Goal: Task Accomplishment & Management: Use online tool/utility

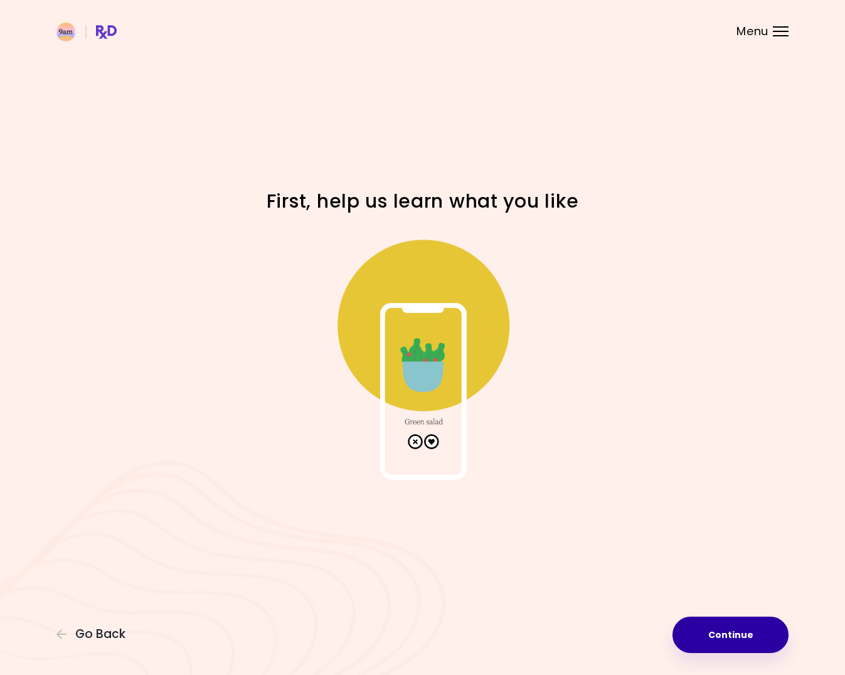
click at [746, 643] on button "Continue" at bounding box center [731, 635] width 116 height 36
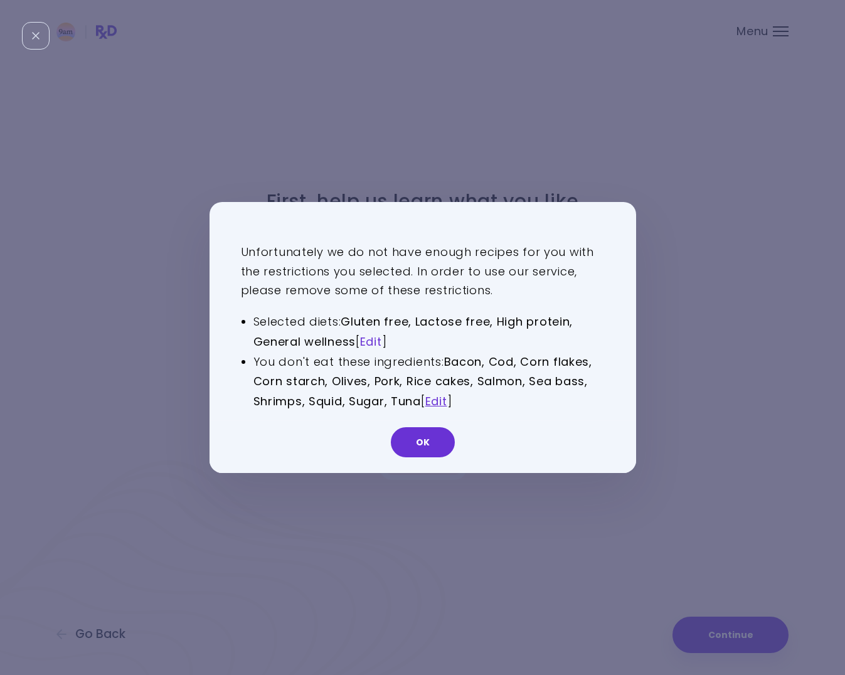
click at [372, 342] on link "Edit" at bounding box center [371, 342] width 22 height 16
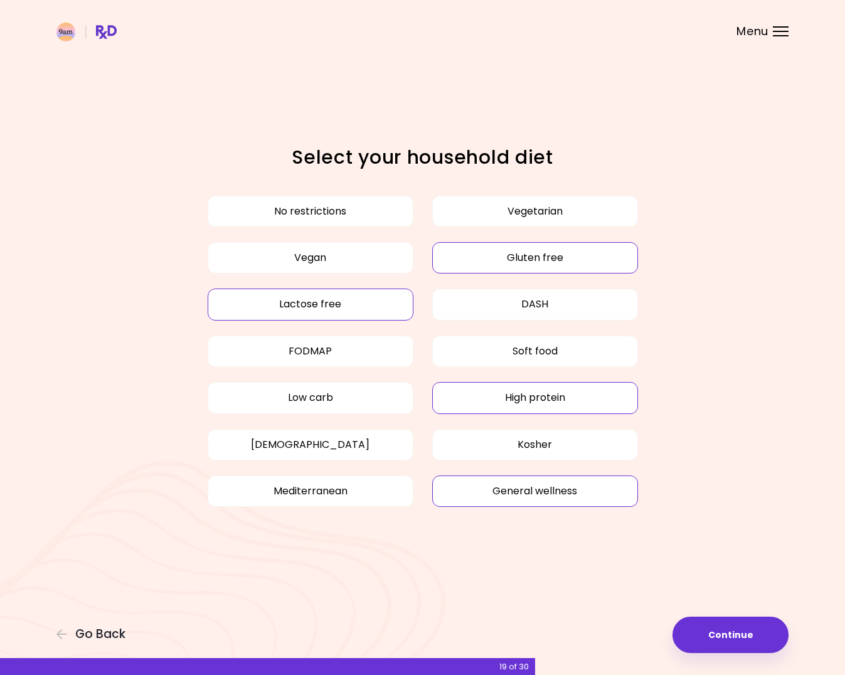
click at [478, 250] on button "Gluten free" at bounding box center [535, 257] width 206 height 31
click at [736, 634] on button "Continue" at bounding box center [731, 635] width 116 height 36
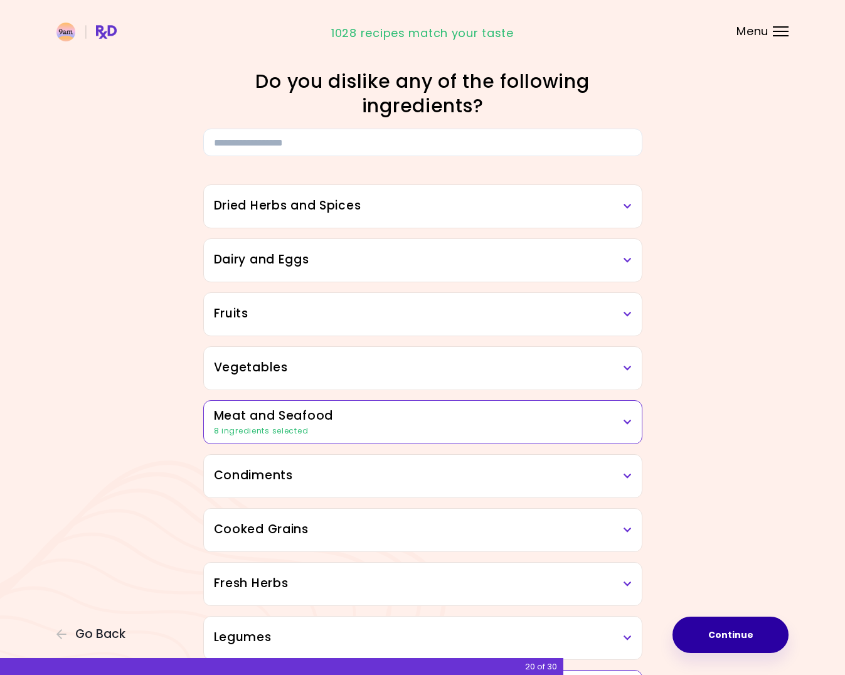
click at [736, 634] on button "Continue" at bounding box center [731, 635] width 116 height 36
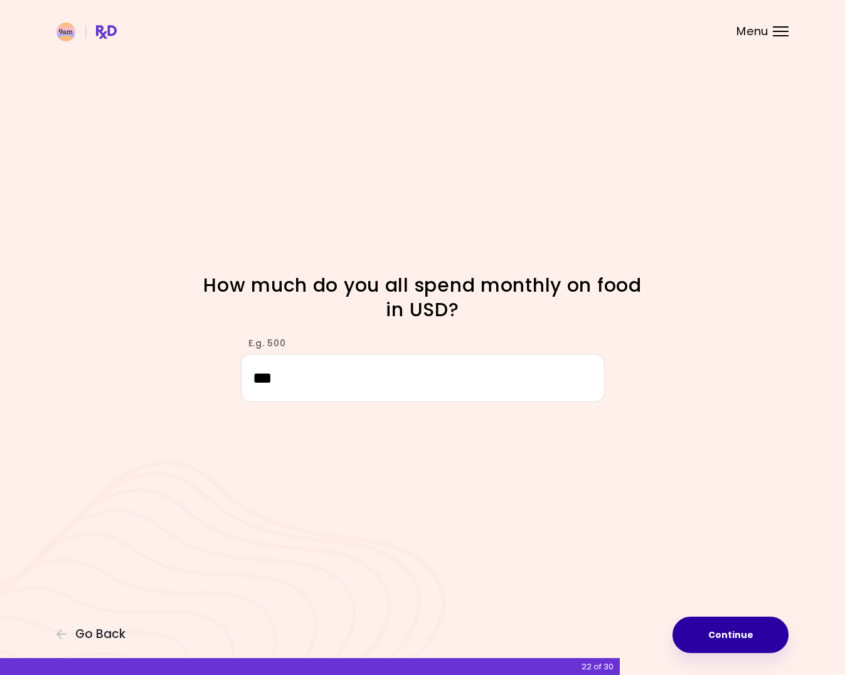
click at [740, 640] on button "Continue" at bounding box center [731, 635] width 116 height 36
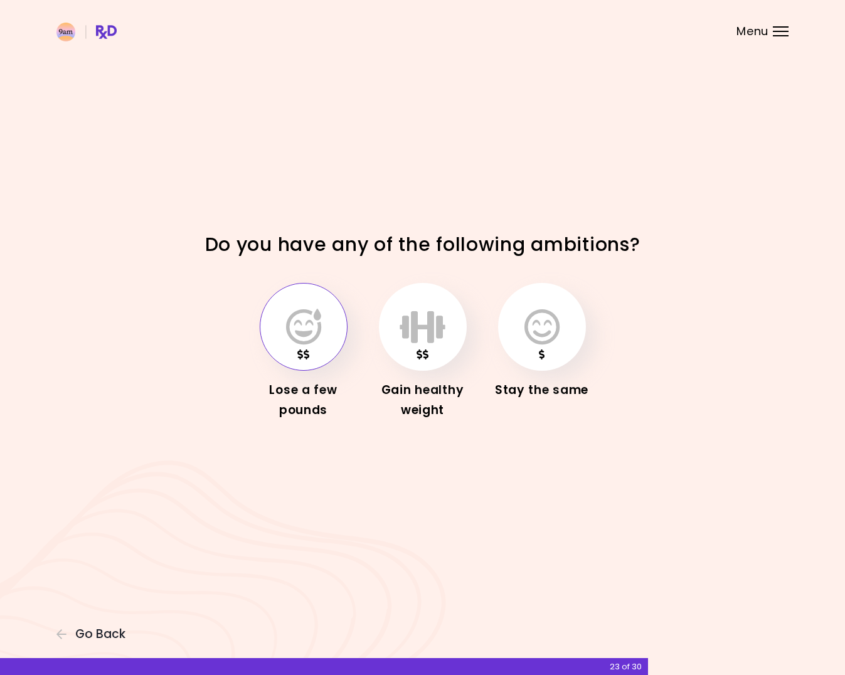
click at [298, 348] on button "button" at bounding box center [304, 327] width 88 height 88
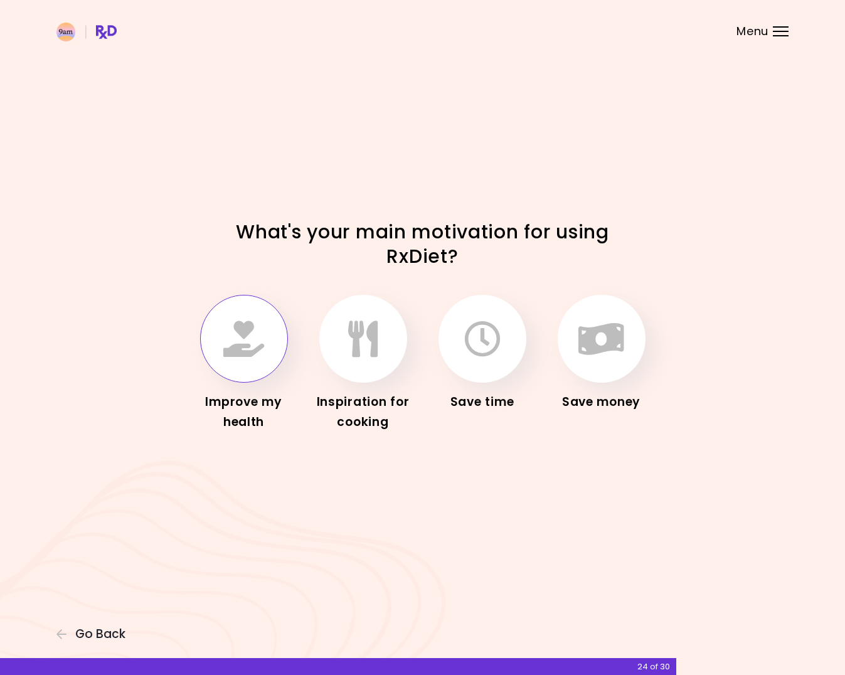
click at [225, 373] on button "button" at bounding box center [244, 339] width 88 height 88
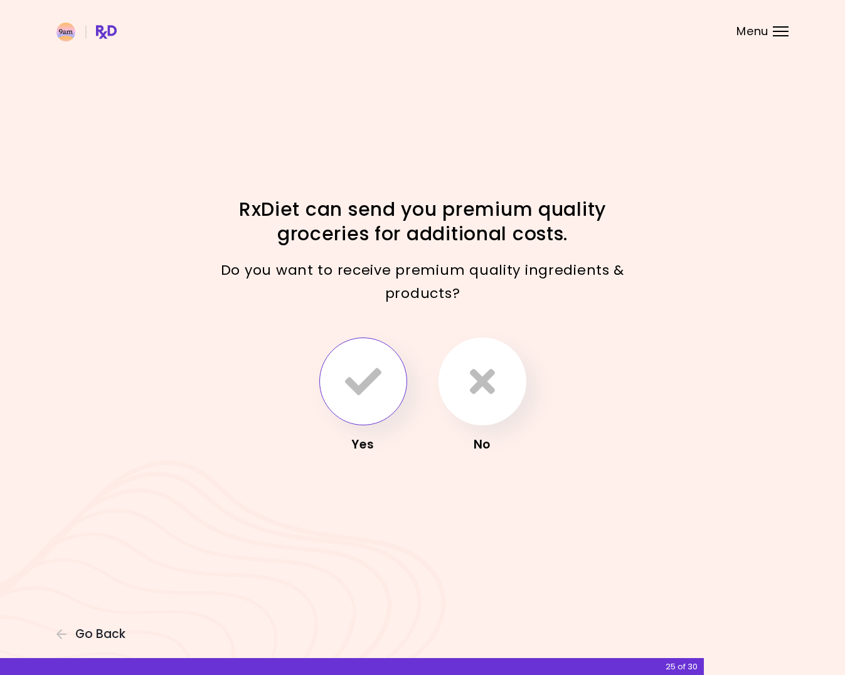
click at [358, 376] on icon "button" at bounding box center [363, 381] width 36 height 36
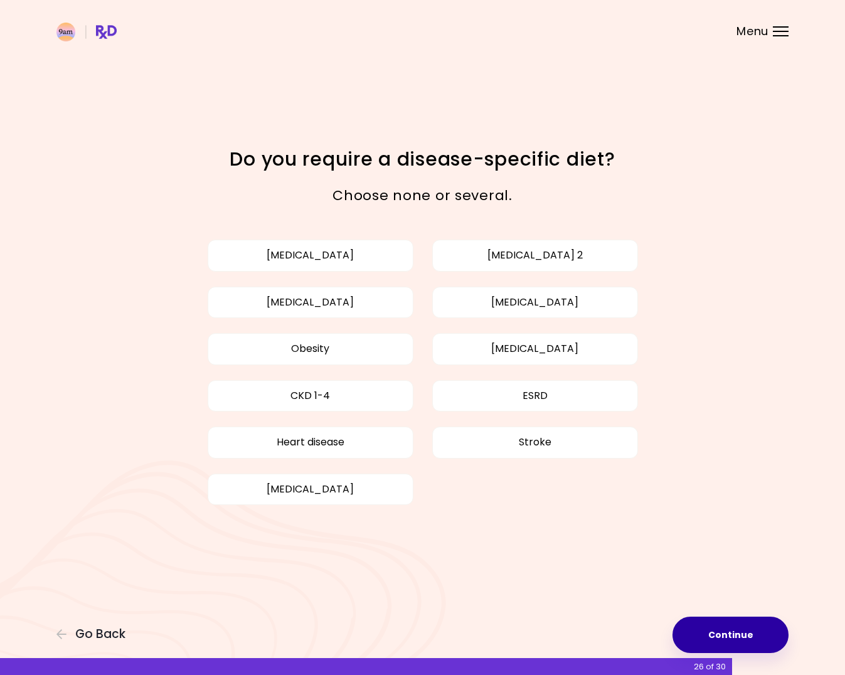
click at [732, 628] on button "Continue" at bounding box center [731, 635] width 116 height 36
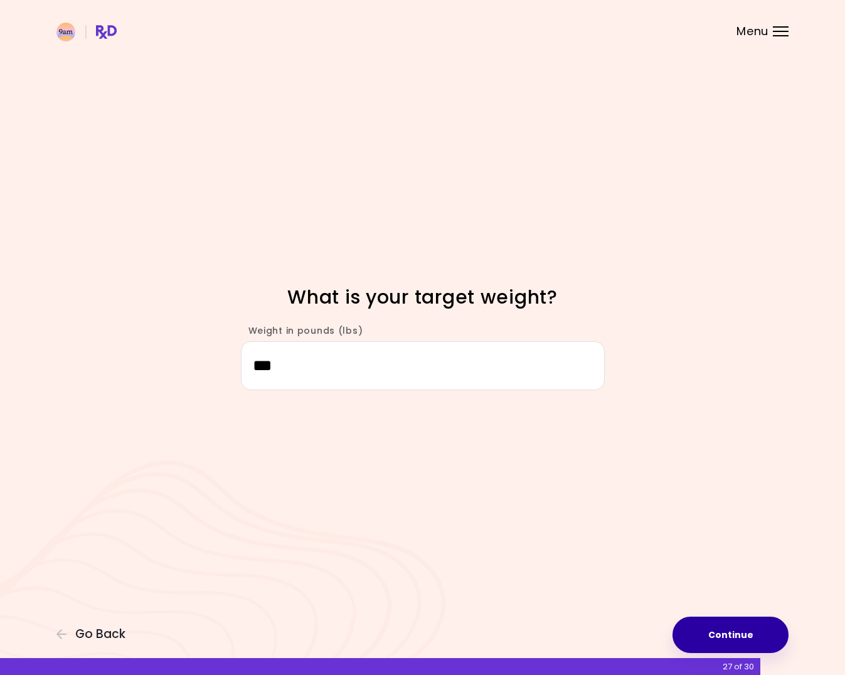
click at [732, 628] on button "Continue" at bounding box center [731, 635] width 116 height 36
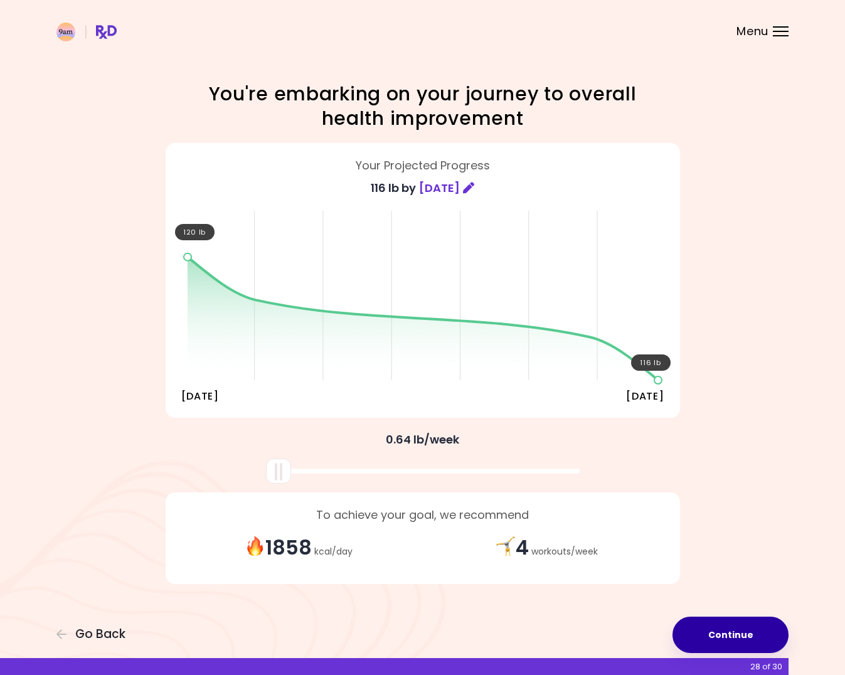
click at [732, 628] on button "Continue" at bounding box center [731, 635] width 116 height 36
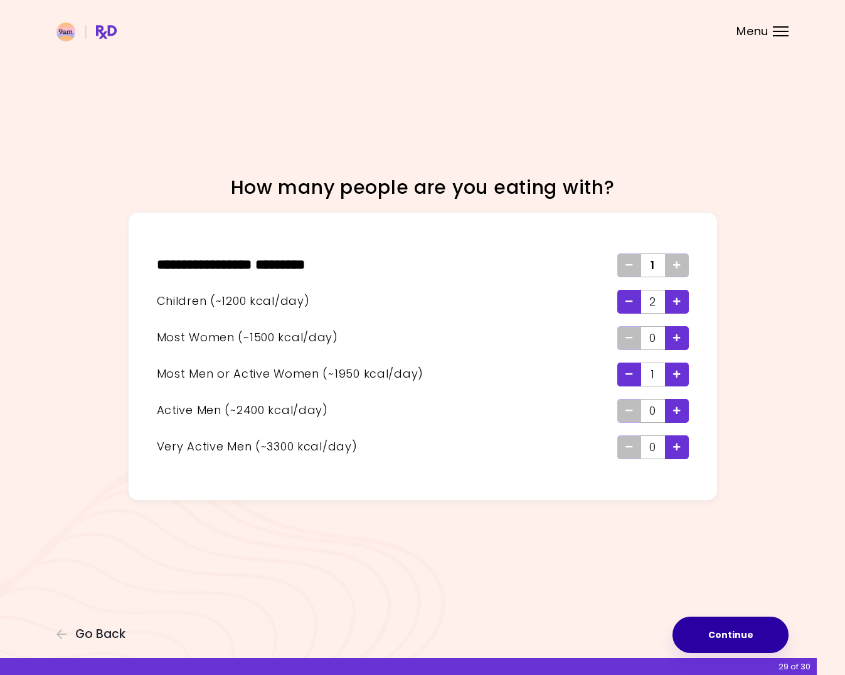
click at [732, 628] on button "Continue" at bounding box center [731, 635] width 116 height 36
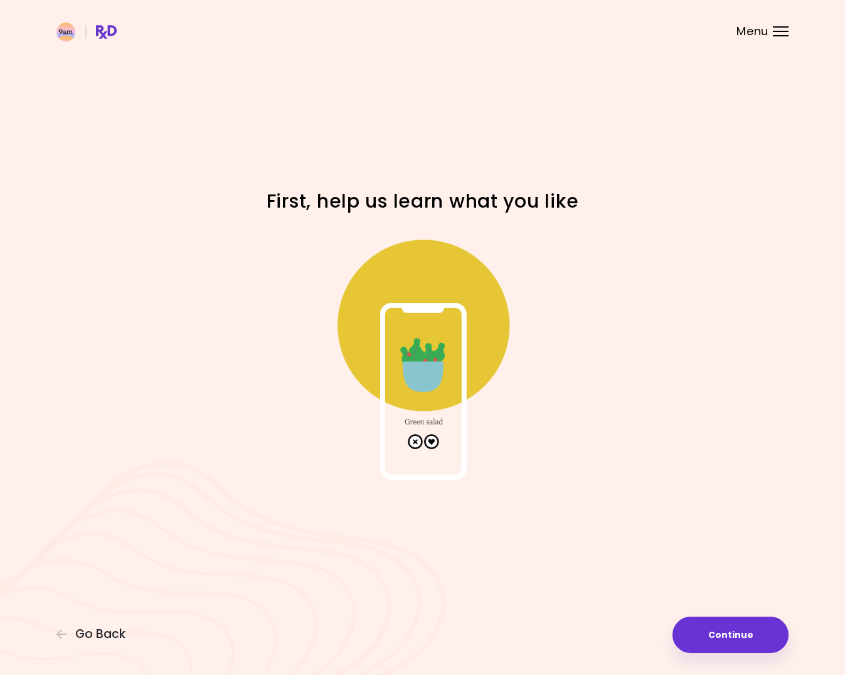
click at [703, 613] on div "Focusable invisible element First, help us learn what you like Continue Go Back" at bounding box center [422, 337] width 845 height 675
click at [709, 623] on button "Continue" at bounding box center [731, 635] width 116 height 36
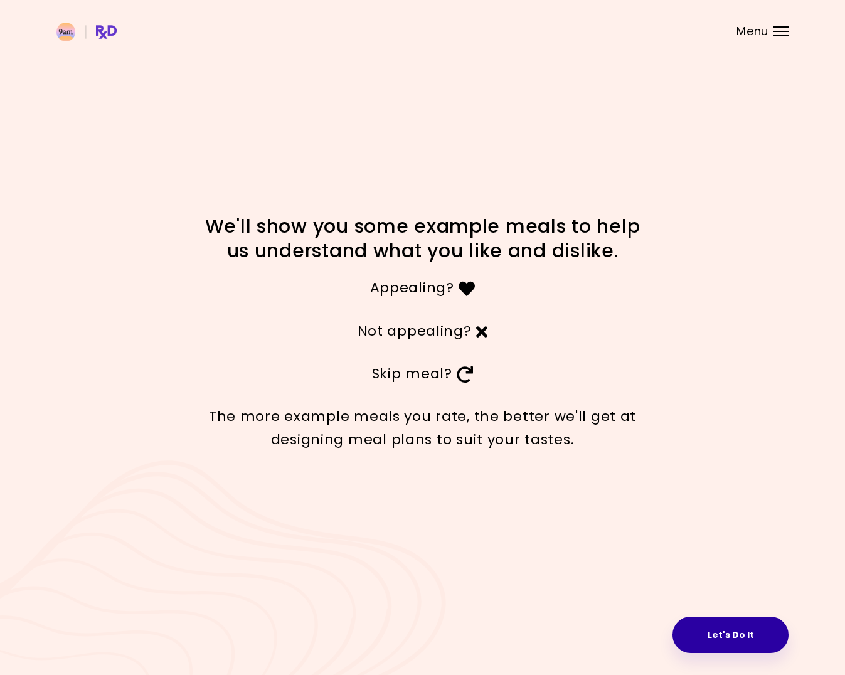
click at [717, 620] on button "Let's Do It" at bounding box center [731, 635] width 116 height 36
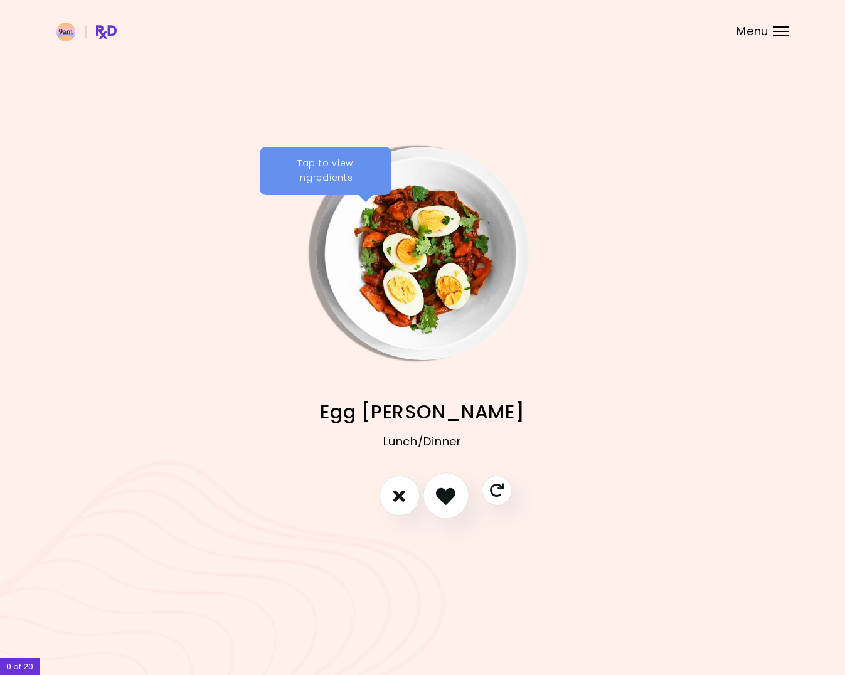
click at [442, 496] on icon "I like this recipe" at bounding box center [445, 495] width 19 height 19
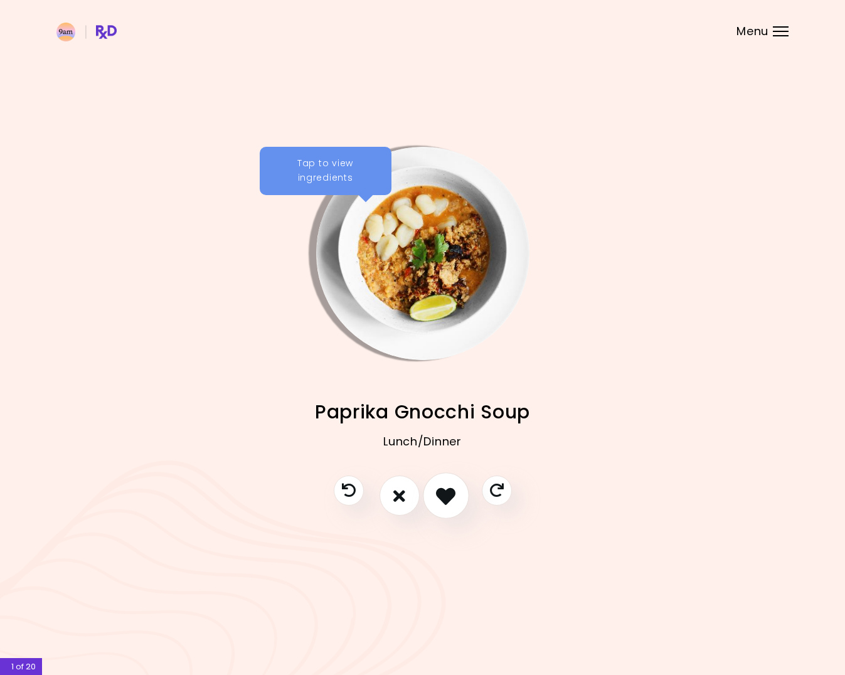
click at [442, 496] on icon "I like this recipe" at bounding box center [445, 495] width 19 height 19
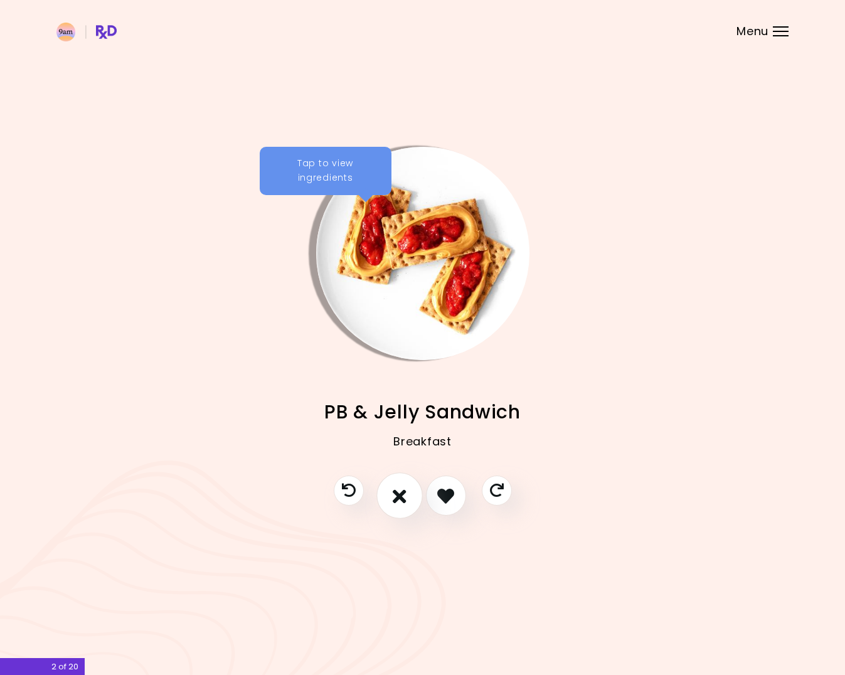
click at [397, 507] on button "I don't like this recipe" at bounding box center [400, 496] width 46 height 46
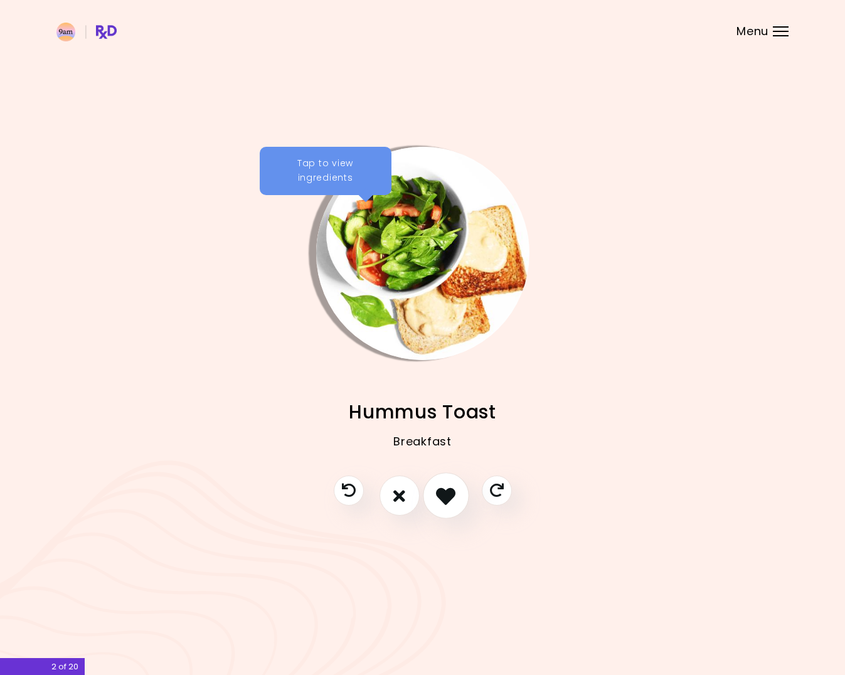
click at [444, 498] on icon "I like this recipe" at bounding box center [445, 495] width 19 height 19
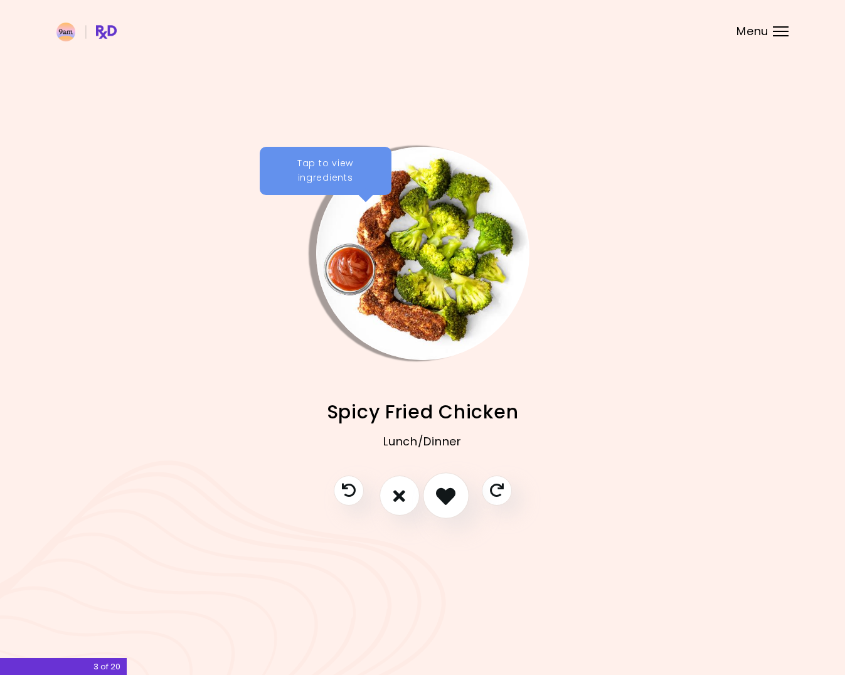
click at [444, 498] on icon "I like this recipe" at bounding box center [445, 495] width 19 height 19
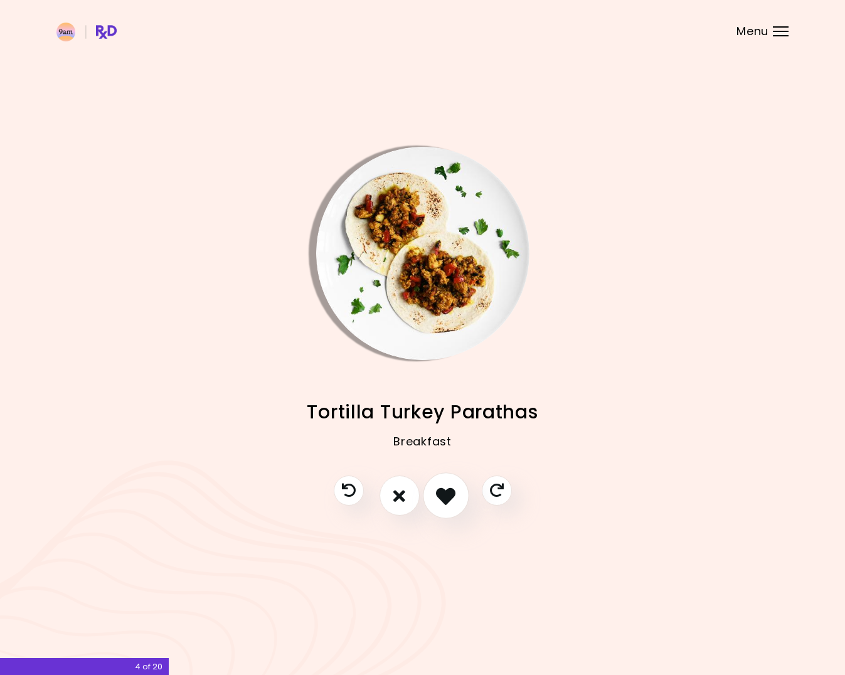
click at [444, 498] on icon "I like this recipe" at bounding box center [445, 495] width 19 height 19
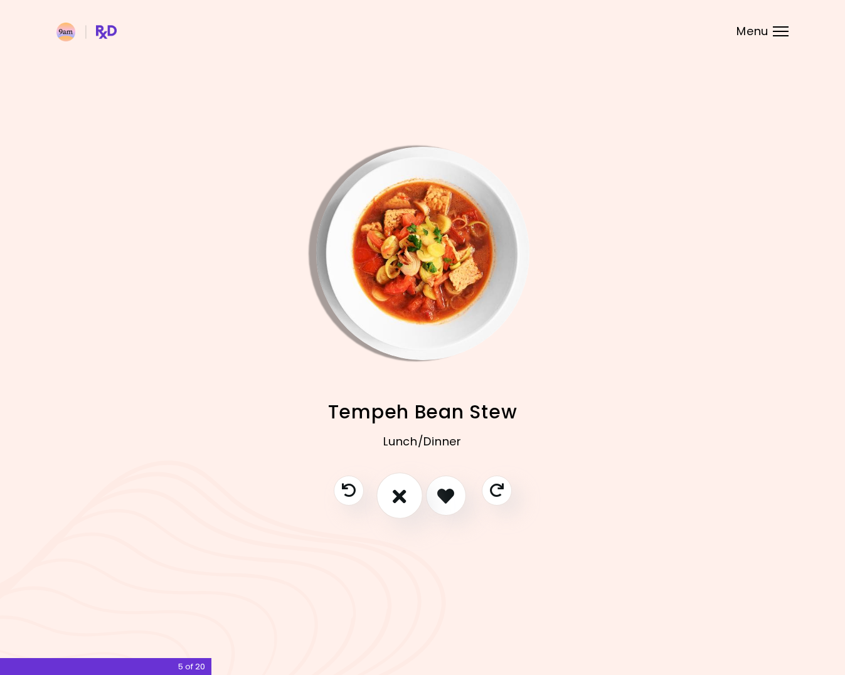
click at [400, 505] on icon "I don't like this recipe" at bounding box center [400, 495] width 14 height 19
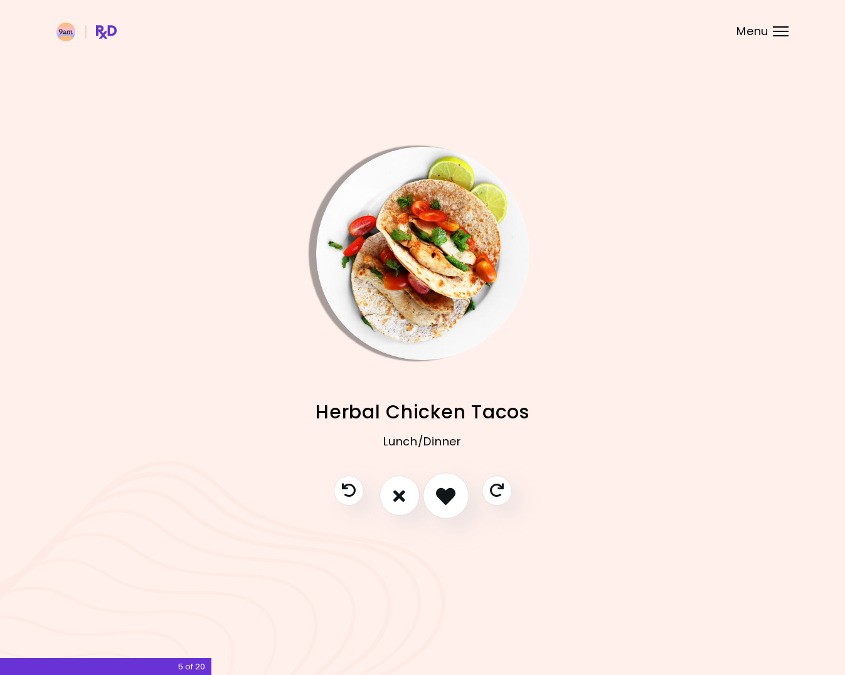
click at [448, 494] on icon "I like this recipe" at bounding box center [445, 495] width 19 height 19
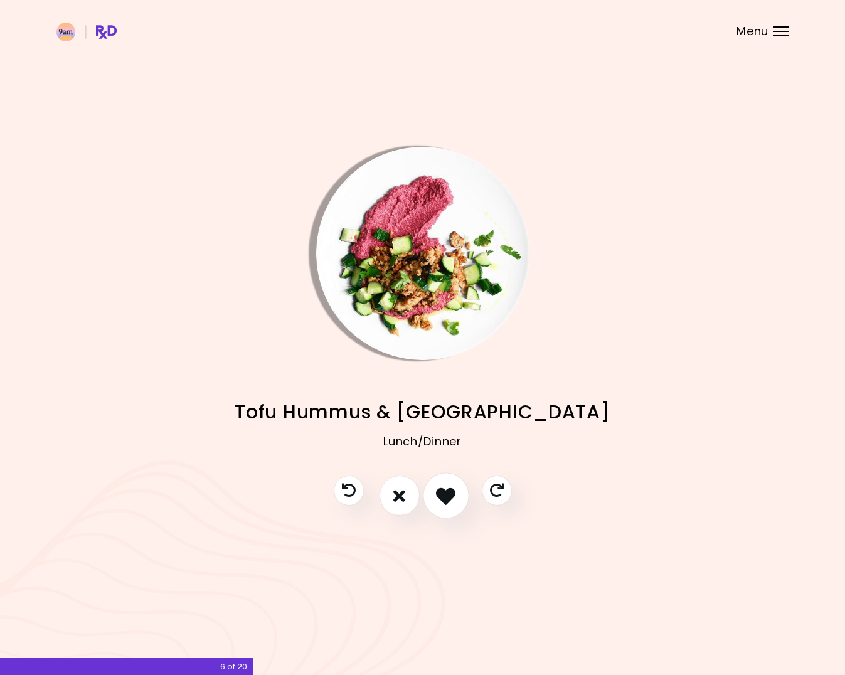
click at [448, 494] on icon "I like this recipe" at bounding box center [445, 495] width 19 height 19
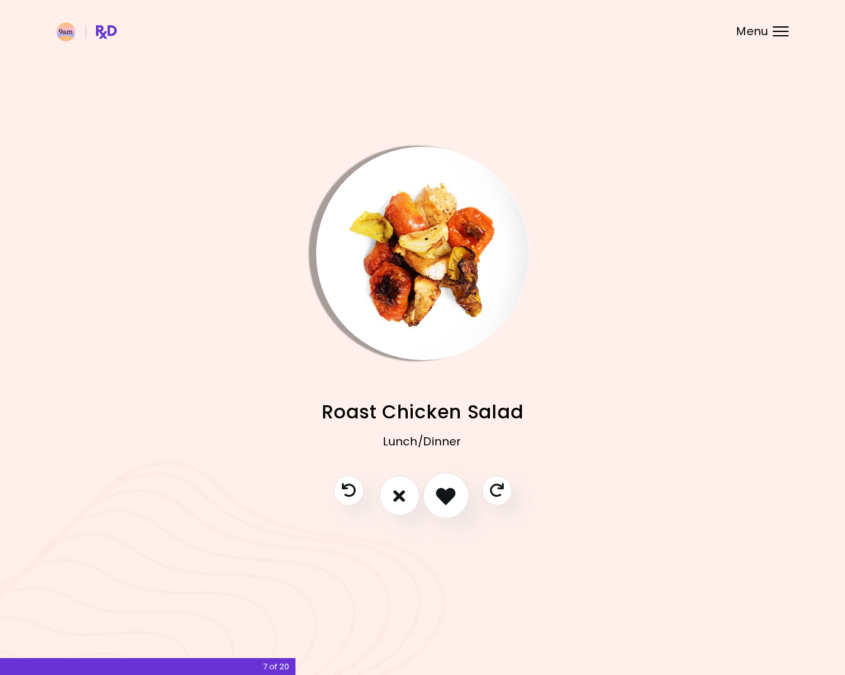
click at [448, 494] on icon "I like this recipe" at bounding box center [445, 495] width 19 height 19
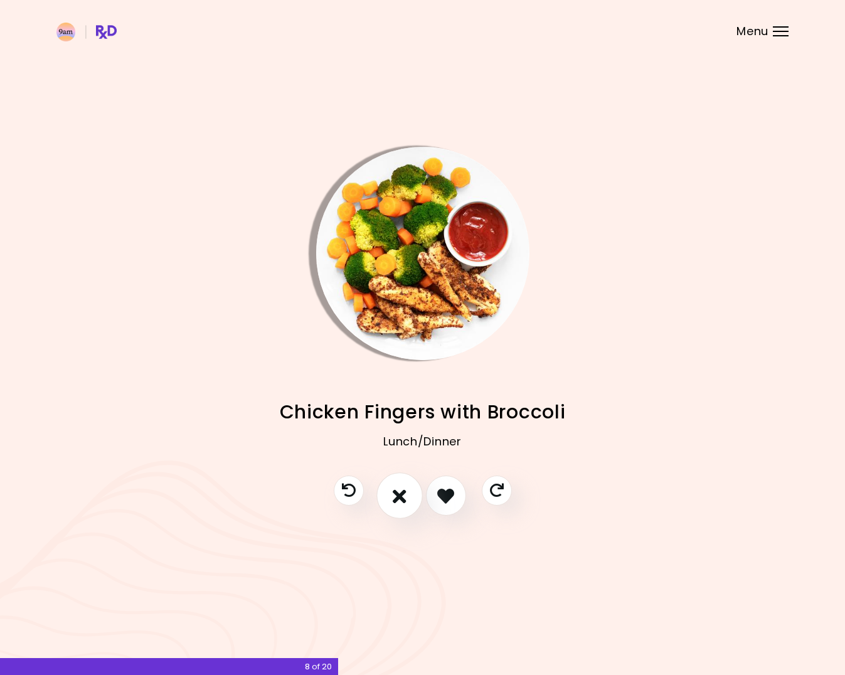
click at [397, 507] on button "I don't like this recipe" at bounding box center [400, 496] width 46 height 46
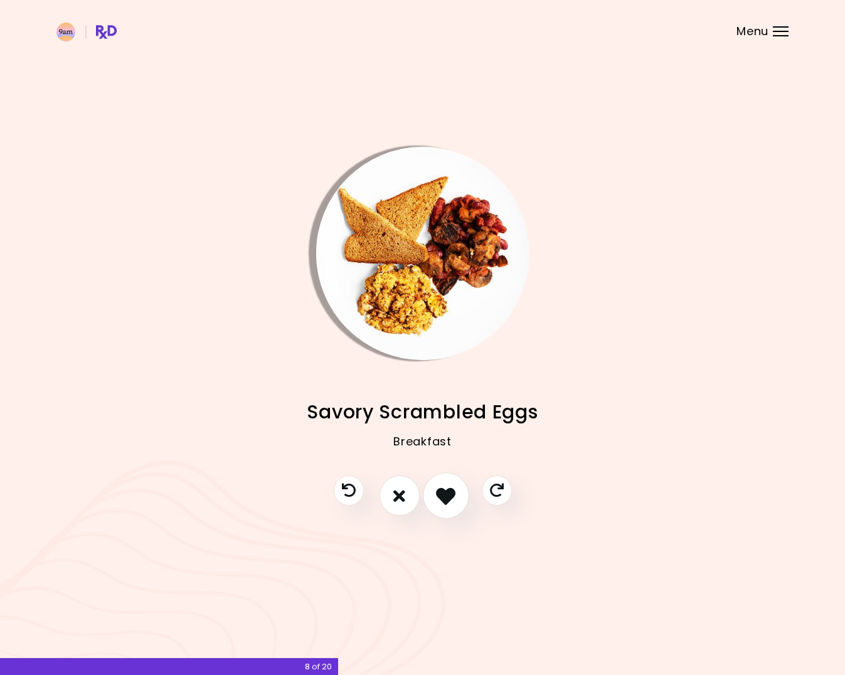
click at [449, 491] on icon "I like this recipe" at bounding box center [445, 495] width 19 height 19
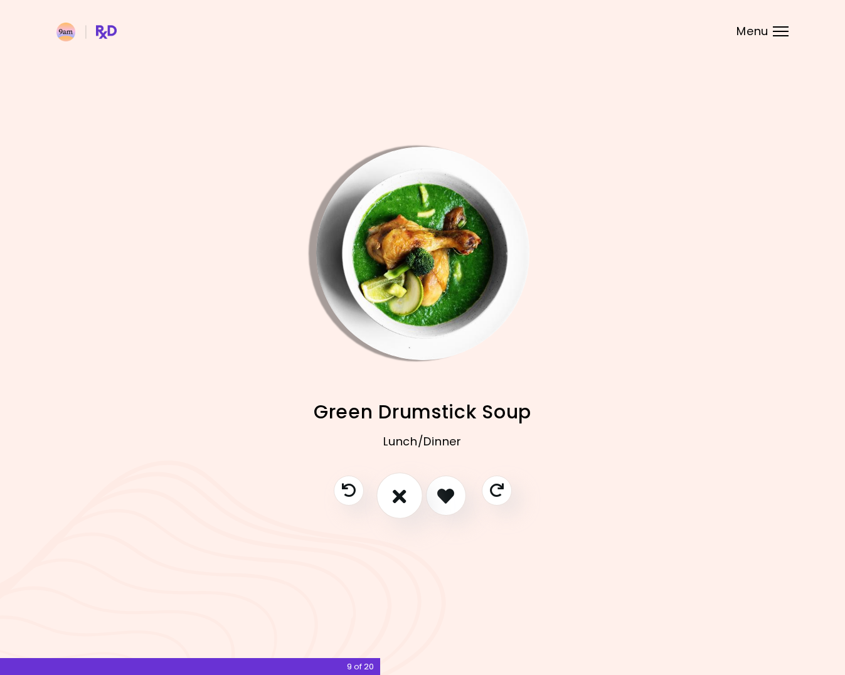
click at [406, 500] on button "I don't like this recipe" at bounding box center [400, 496] width 46 height 46
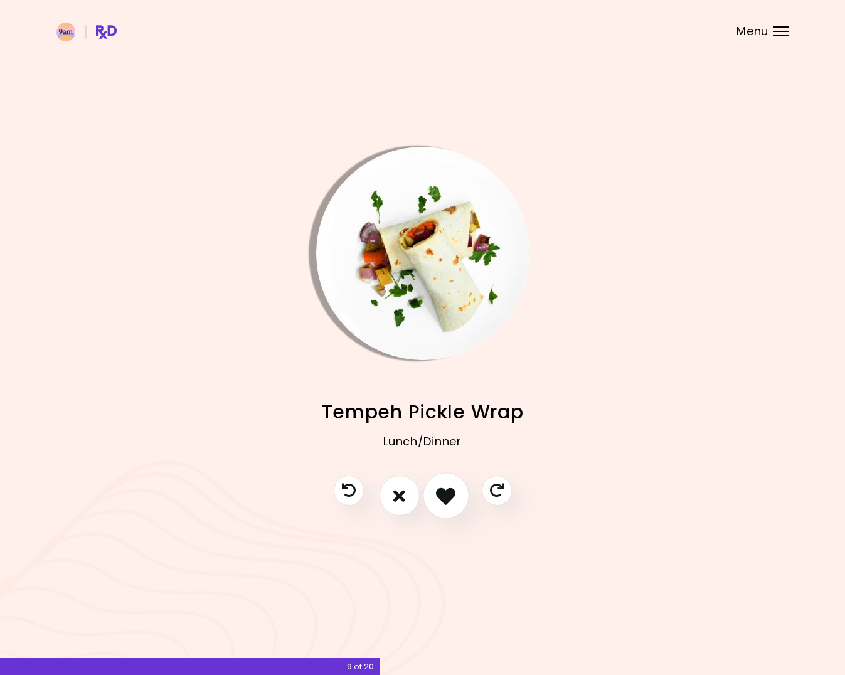
click at [441, 494] on icon "I like this recipe" at bounding box center [445, 495] width 19 height 19
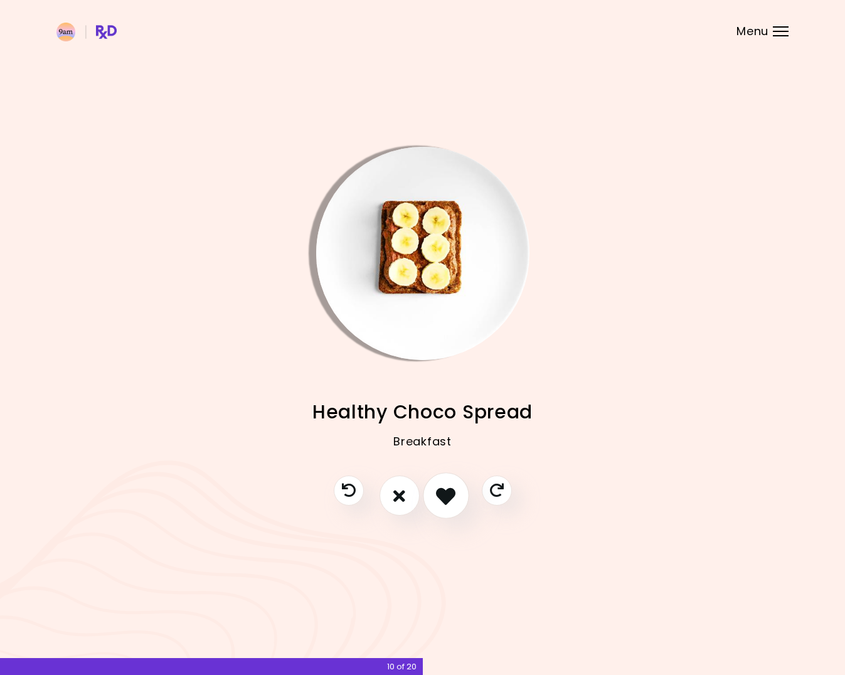
click at [441, 494] on icon "I like this recipe" at bounding box center [445, 495] width 19 height 19
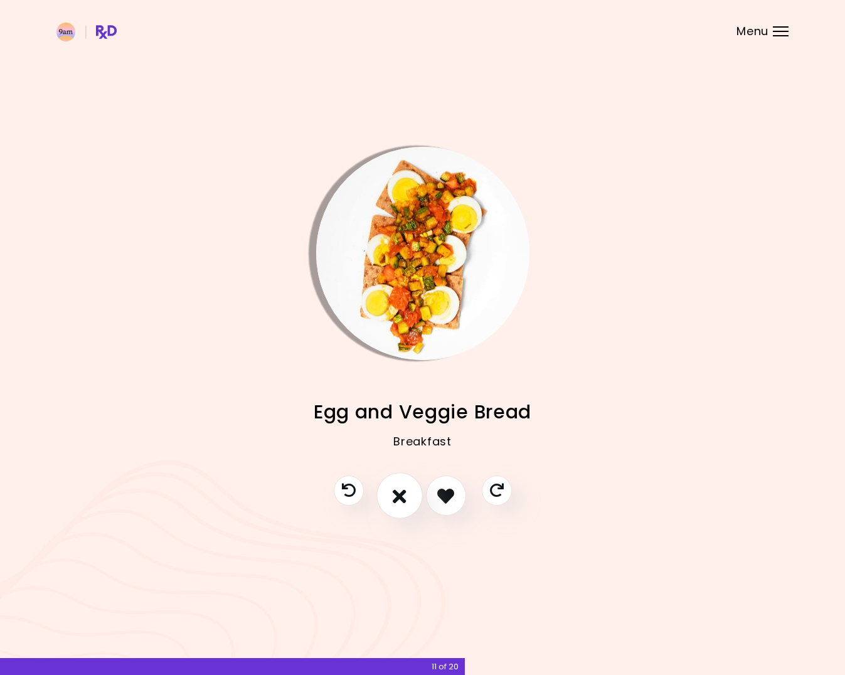
click at [403, 503] on icon "I don't like this recipe" at bounding box center [400, 495] width 14 height 19
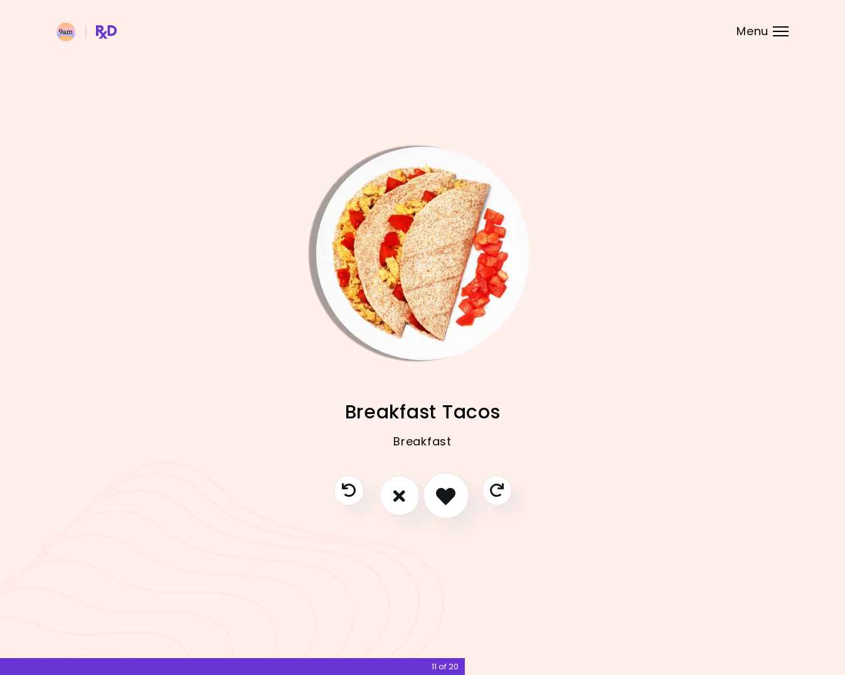
click at [441, 495] on icon "I like this recipe" at bounding box center [445, 495] width 19 height 19
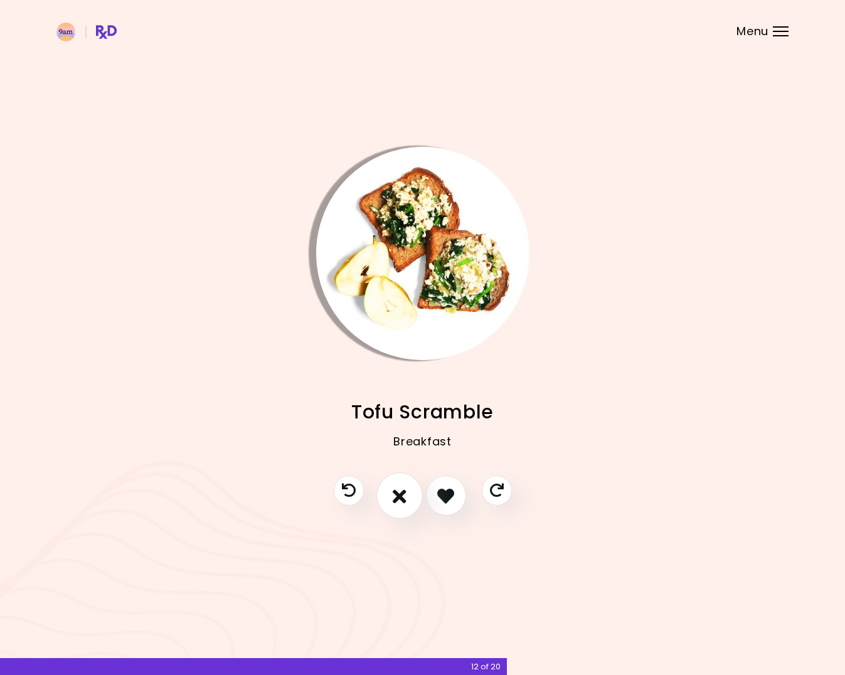
click at [407, 494] on button "I don't like this recipe" at bounding box center [400, 496] width 46 height 46
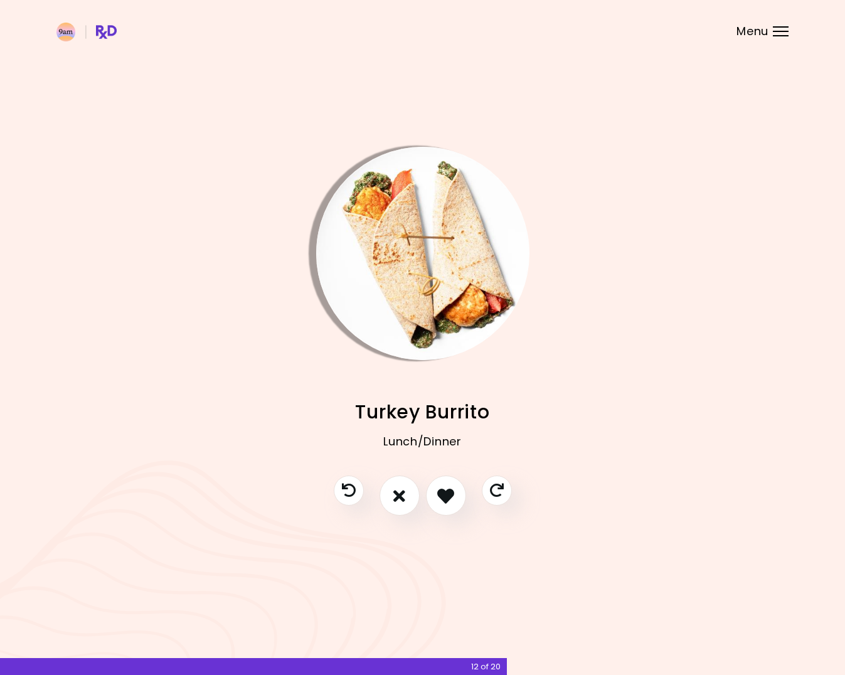
click at [380, 476] on button "I don't like this recipe" at bounding box center [400, 496] width 40 height 40
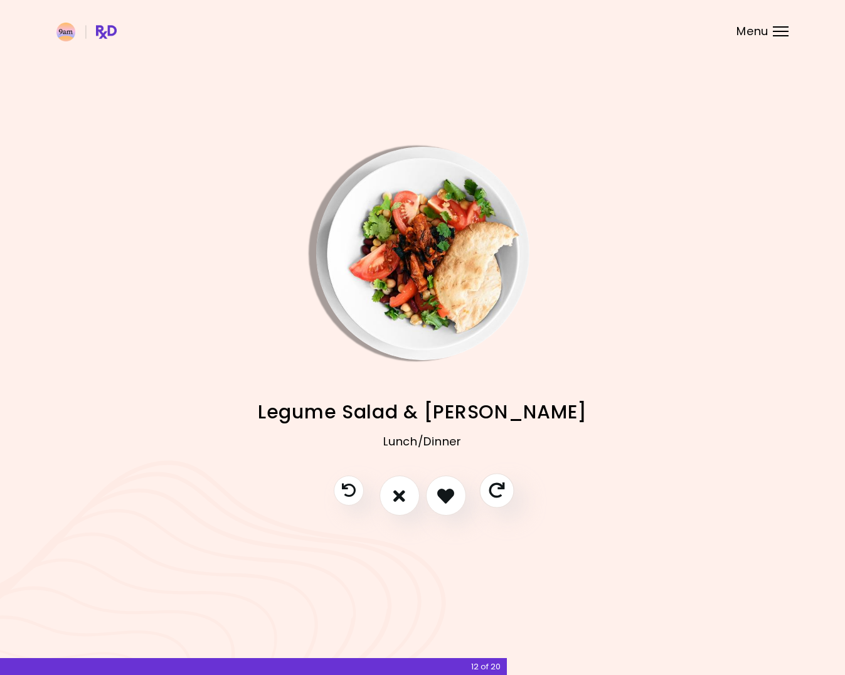
click at [497, 484] on icon "Skip" at bounding box center [497, 491] width 16 height 16
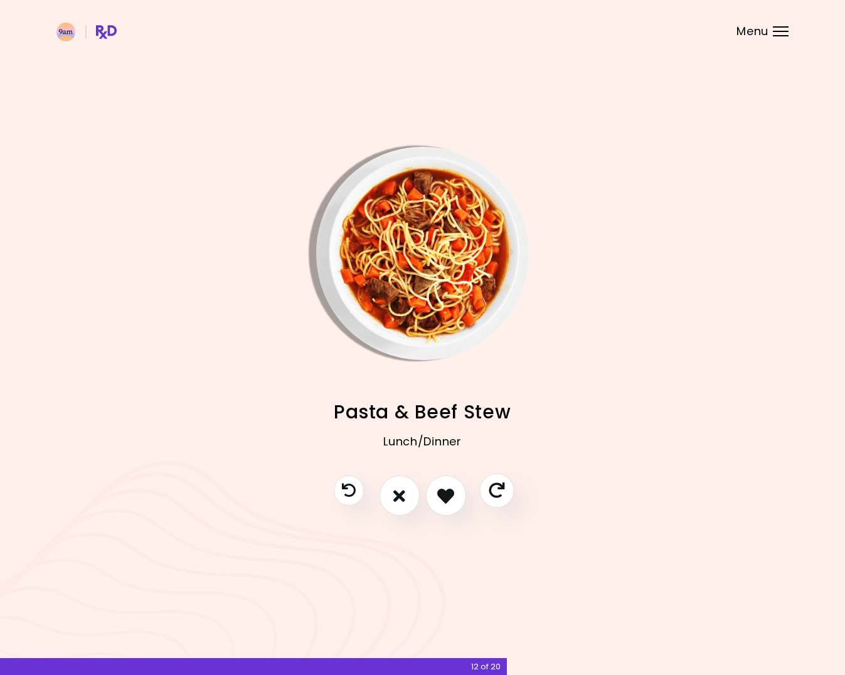
click at [504, 492] on icon "Skip" at bounding box center [497, 491] width 16 height 16
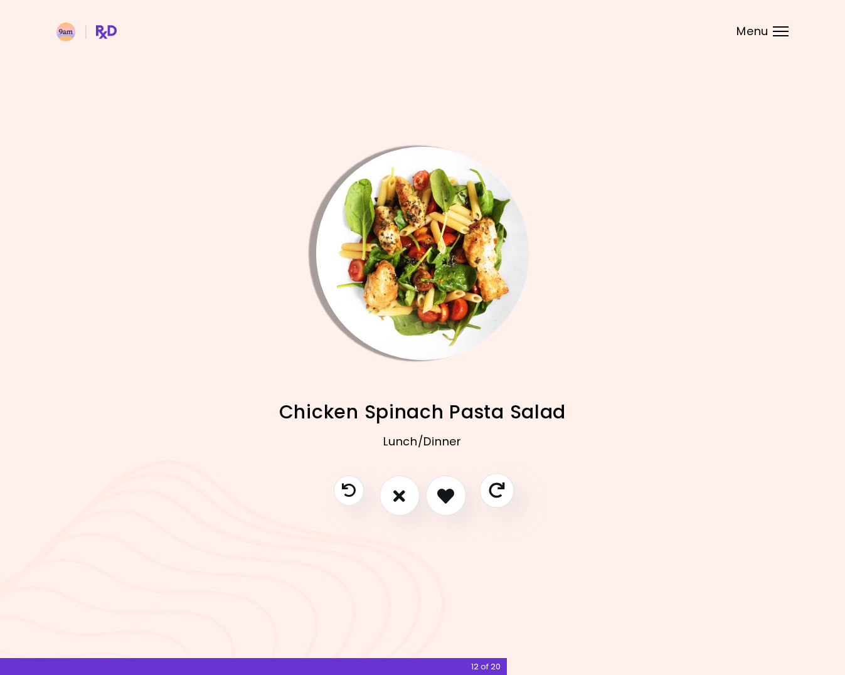
click at [504, 492] on icon "Skip" at bounding box center [497, 491] width 16 height 16
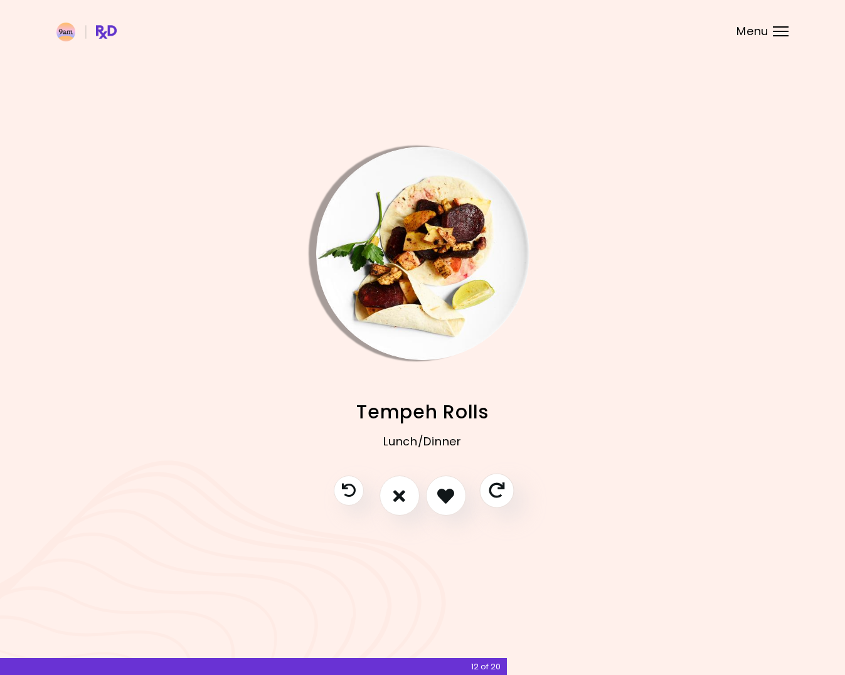
click at [504, 492] on icon "Skip" at bounding box center [497, 491] width 16 height 16
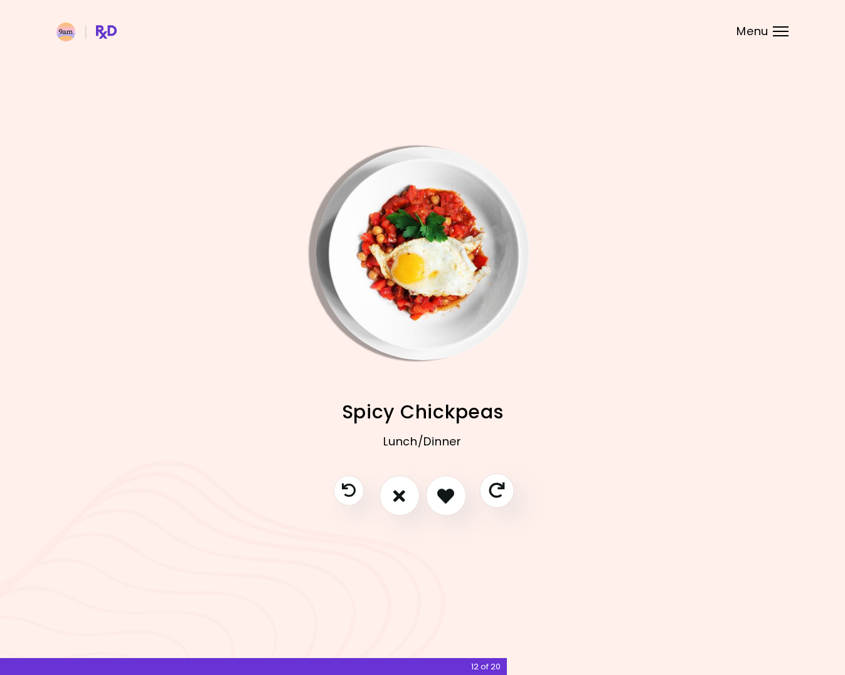
click at [504, 492] on icon "Skip" at bounding box center [497, 491] width 16 height 16
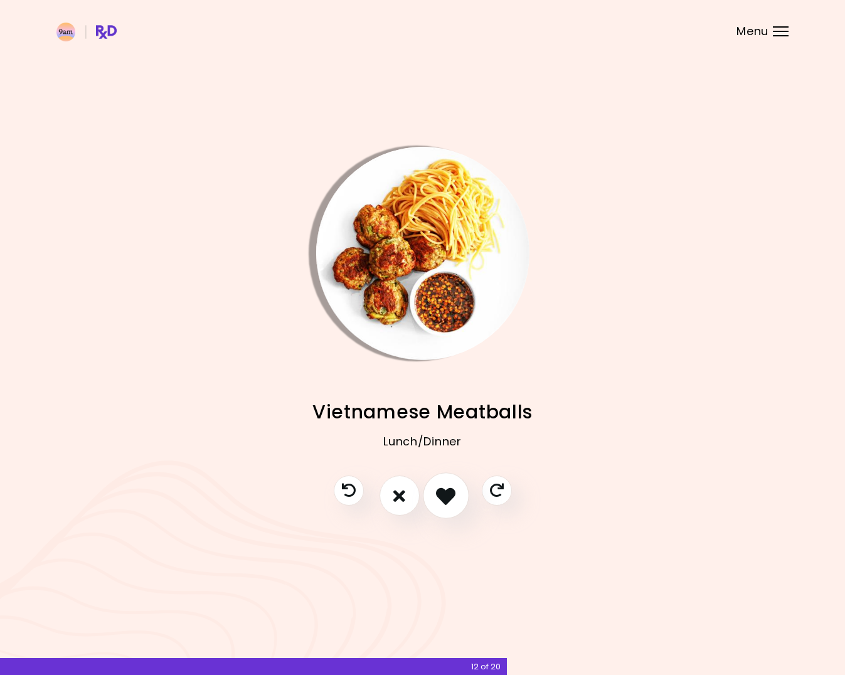
click at [441, 507] on button "I like this recipe" at bounding box center [446, 496] width 46 height 46
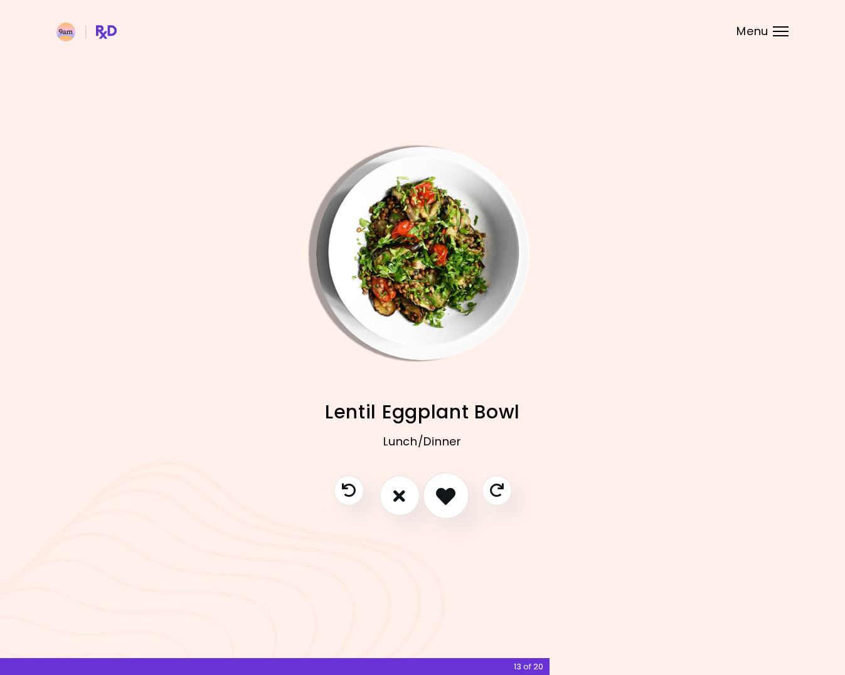
click at [441, 505] on icon "I like this recipe" at bounding box center [445, 495] width 19 height 19
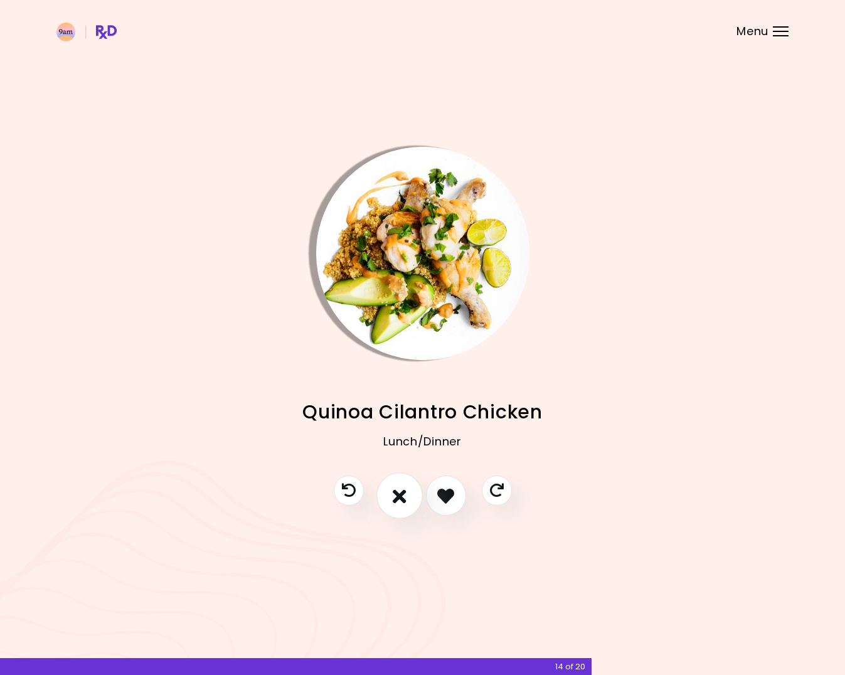
click at [395, 500] on icon "I don't like this recipe" at bounding box center [400, 495] width 14 height 19
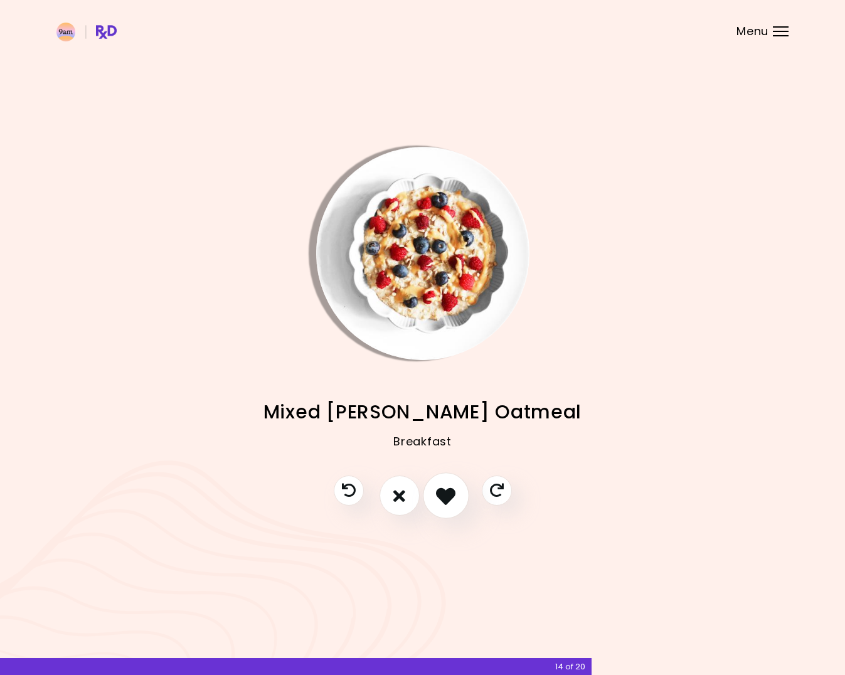
click at [441, 495] on icon "I like this recipe" at bounding box center [445, 495] width 19 height 19
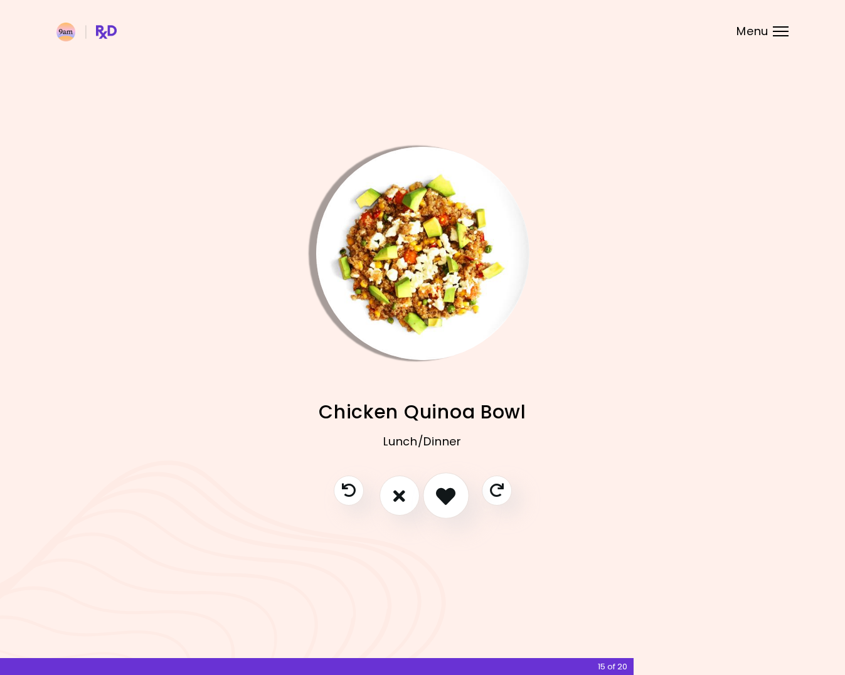
click at [441, 495] on icon "I like this recipe" at bounding box center [445, 495] width 19 height 19
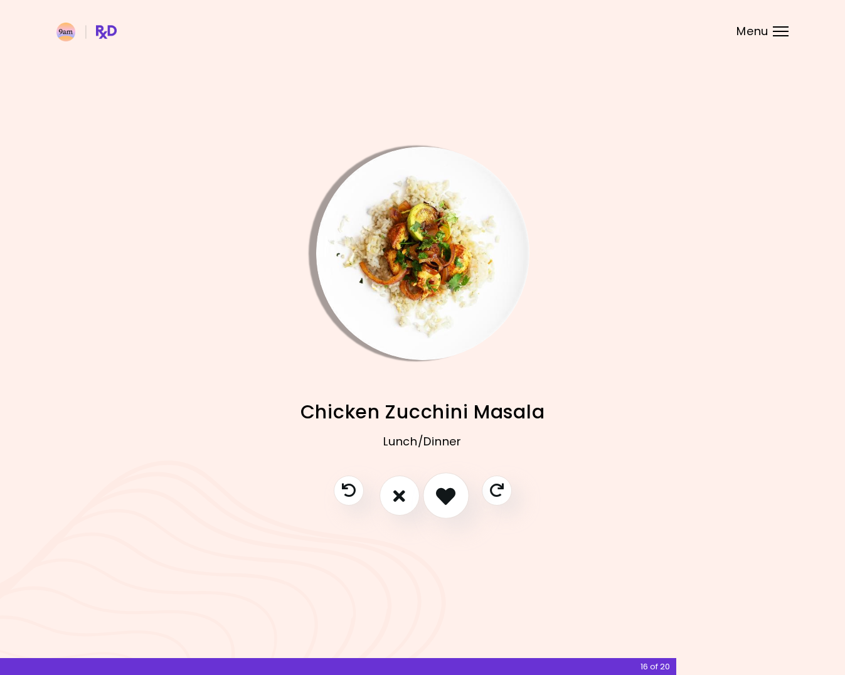
click at [441, 495] on icon "I like this recipe" at bounding box center [445, 495] width 19 height 19
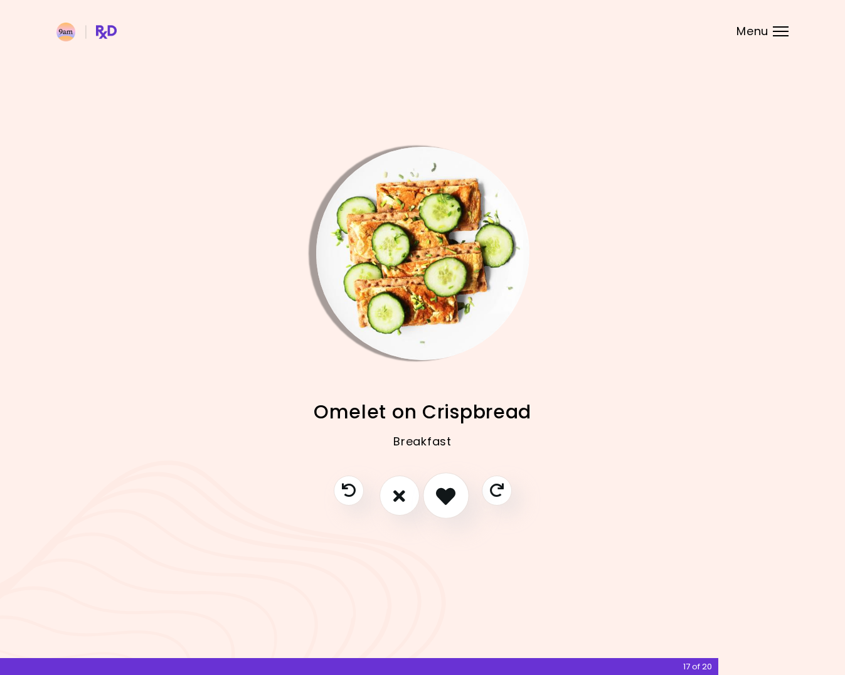
click at [446, 495] on icon "I like this recipe" at bounding box center [445, 495] width 19 height 19
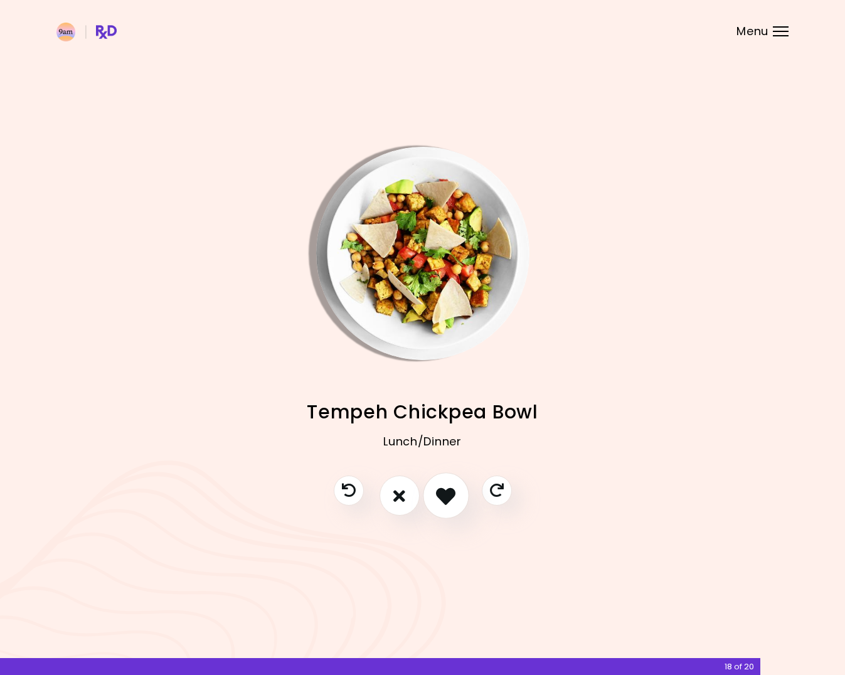
click at [446, 495] on icon "I like this recipe" at bounding box center [445, 495] width 19 height 19
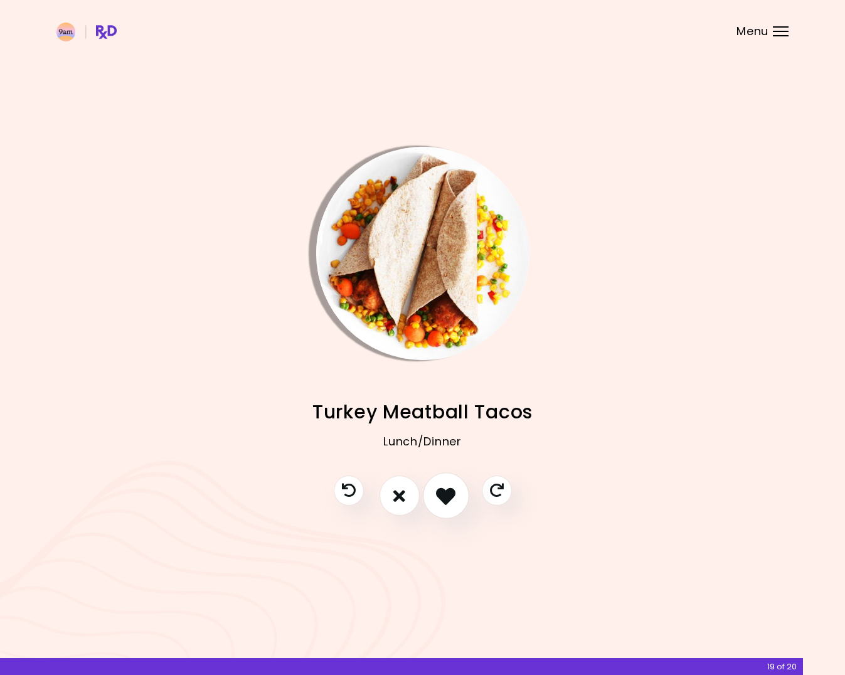
click at [446, 495] on icon "I like this recipe" at bounding box center [445, 495] width 19 height 19
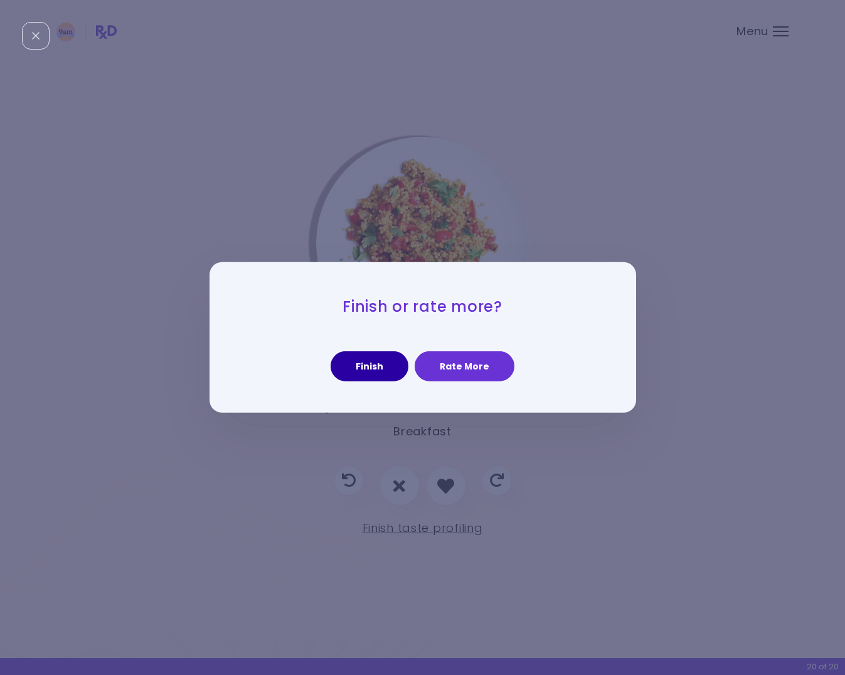
click at [365, 372] on button "Finish" at bounding box center [370, 366] width 78 height 30
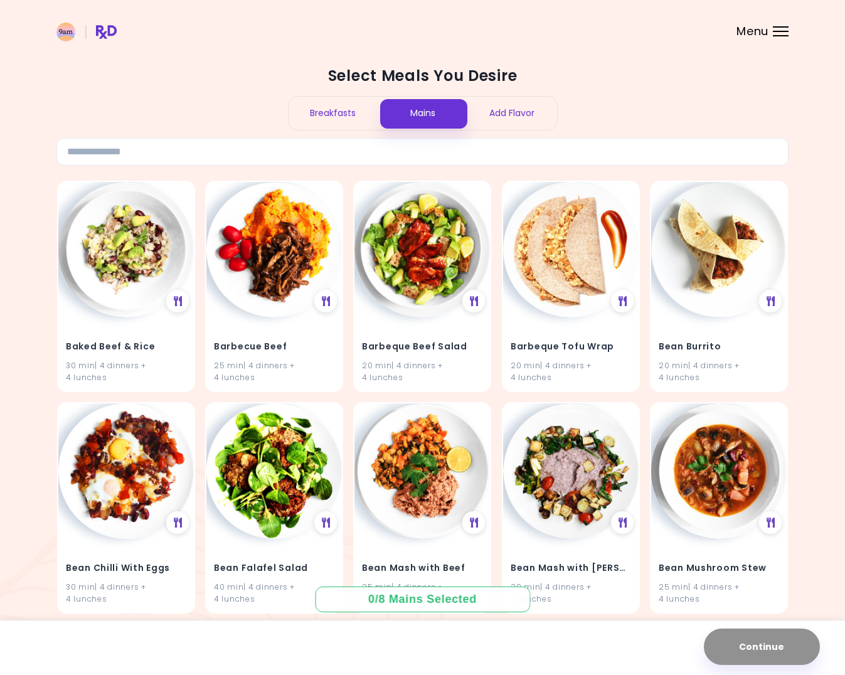
click at [505, 110] on div "Add Flavor" at bounding box center [513, 113] width 90 height 33
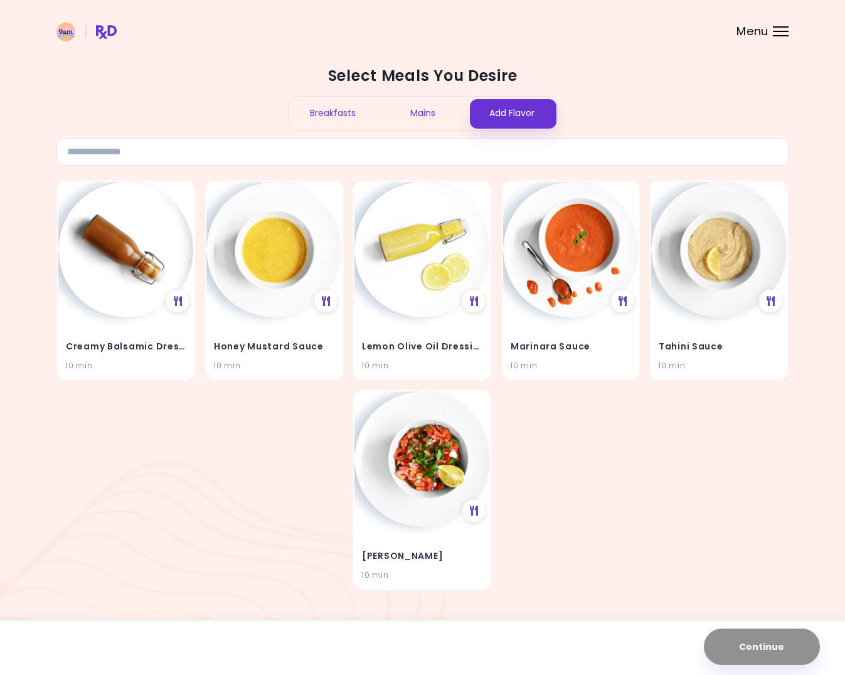
click at [438, 121] on div "Mains" at bounding box center [423, 113] width 90 height 33
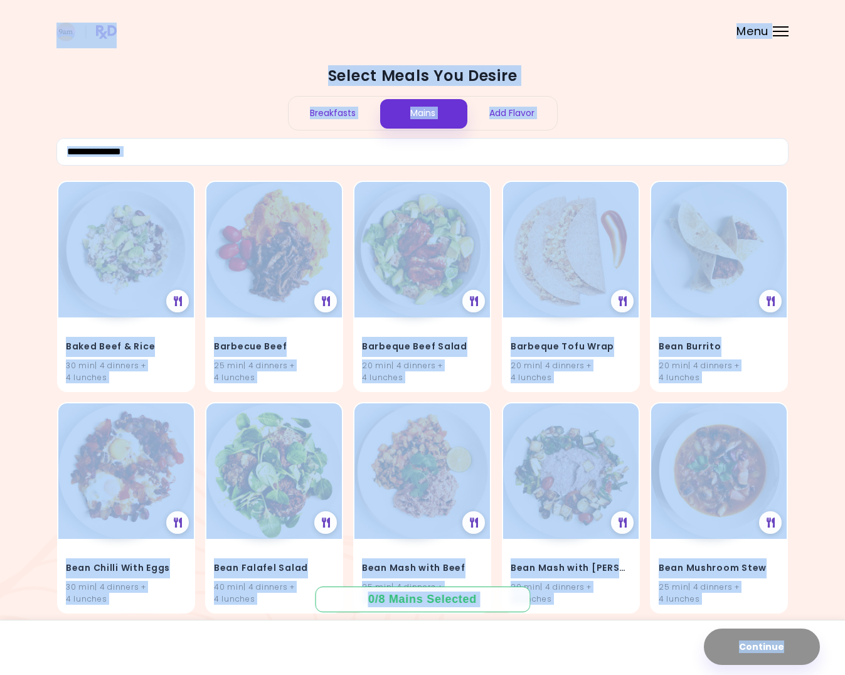
click at [680, 70] on h2 "Select Meals You Desire" at bounding box center [422, 76] width 732 height 20
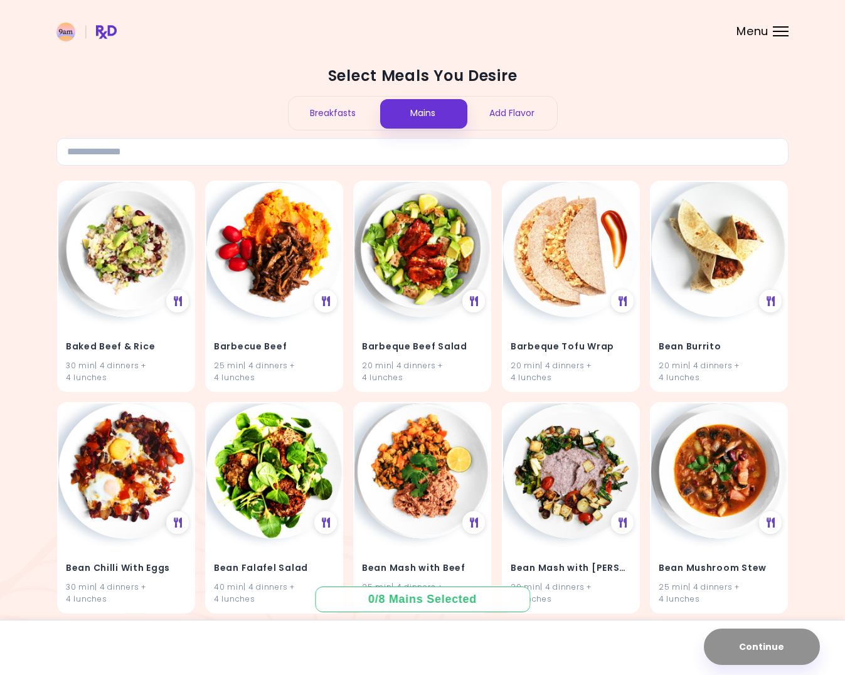
click at [320, 108] on div "Breakfasts" at bounding box center [334, 113] width 90 height 33
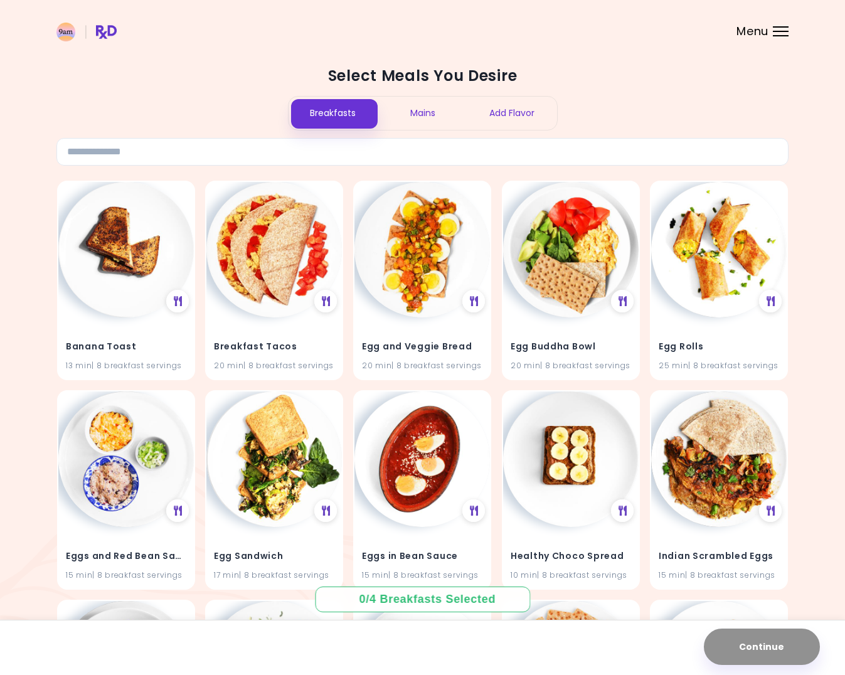
click at [526, 115] on div "Add Flavor" at bounding box center [513, 113] width 90 height 33
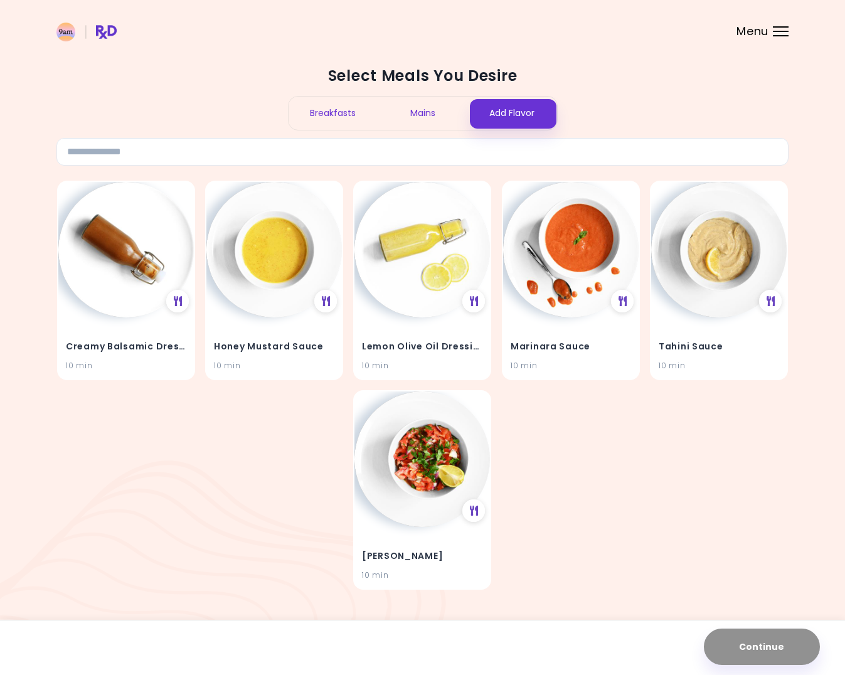
click at [427, 114] on div "Mains" at bounding box center [423, 113] width 90 height 33
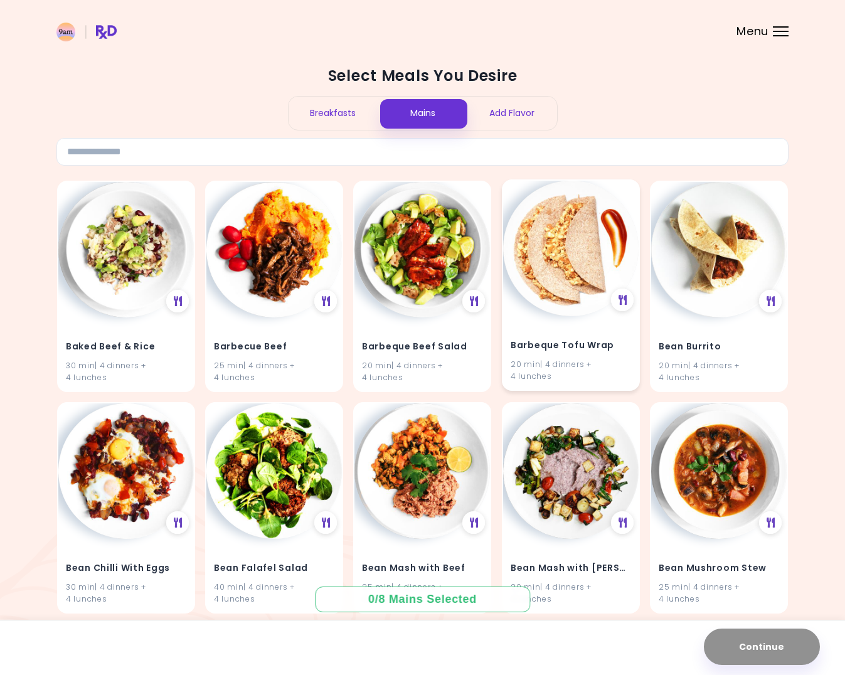
click at [540, 277] on img at bounding box center [571, 249] width 136 height 136
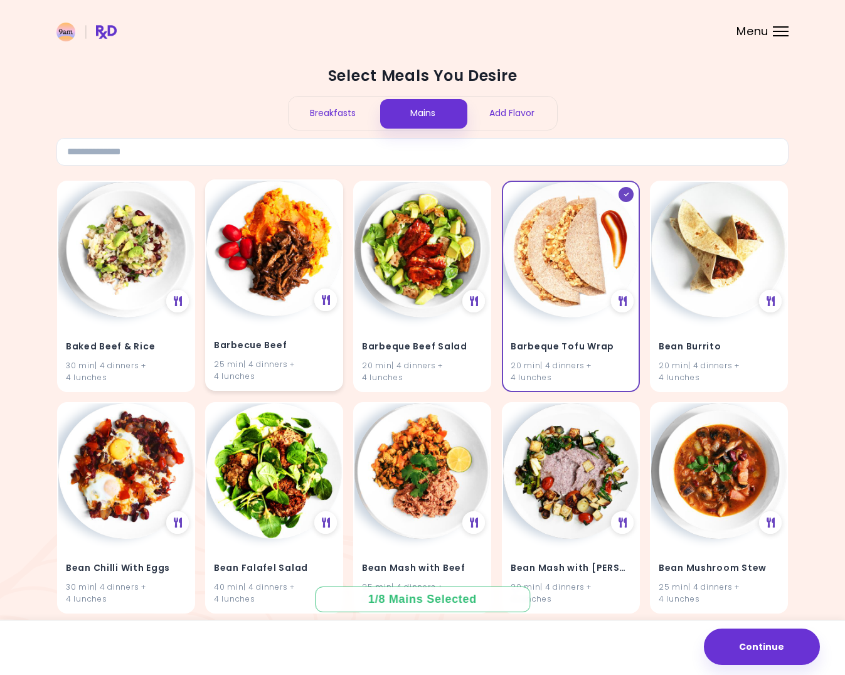
click at [262, 305] on img at bounding box center [275, 249] width 136 height 136
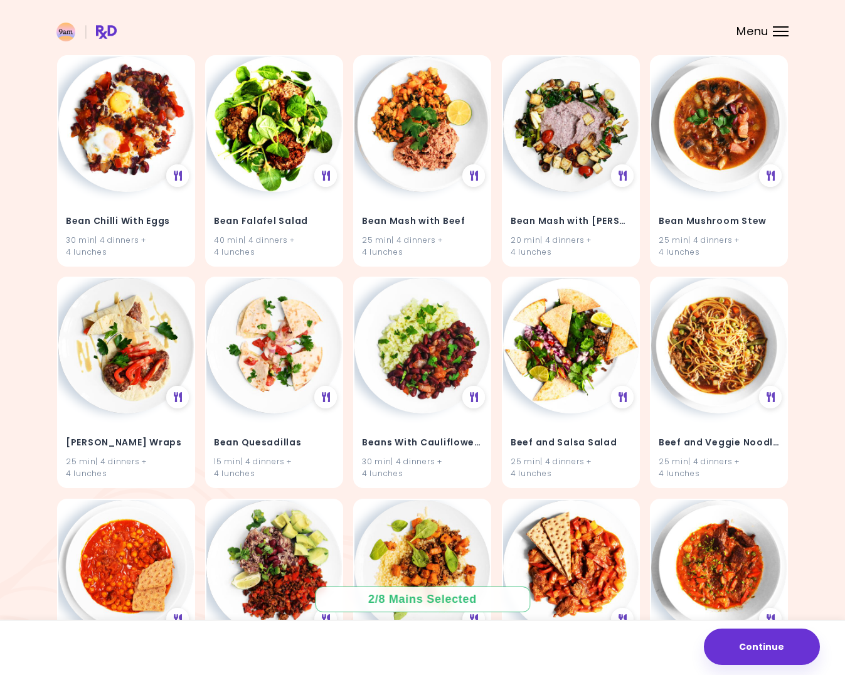
scroll to position [349, 0]
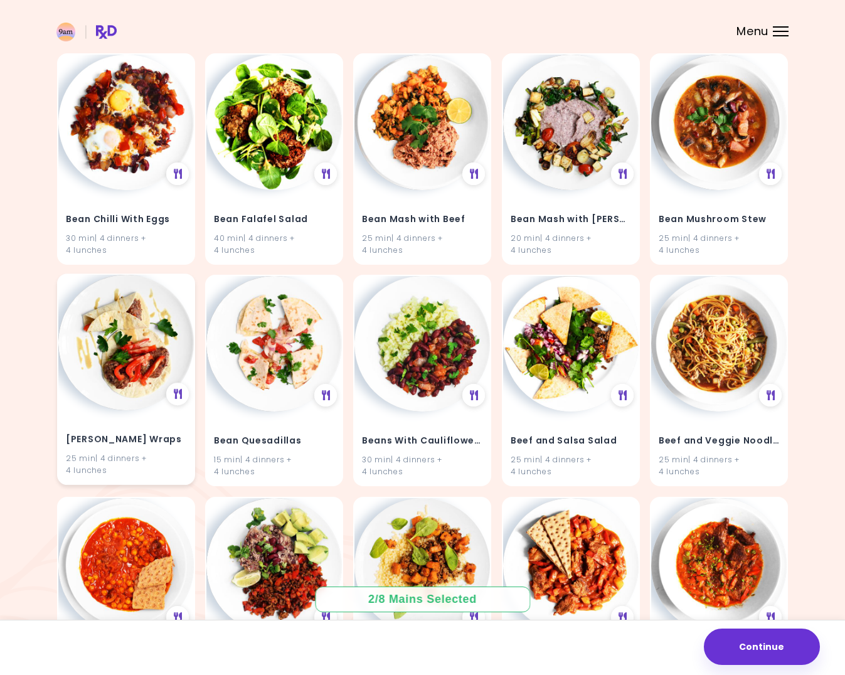
click at [128, 394] on img at bounding box center [126, 343] width 136 height 136
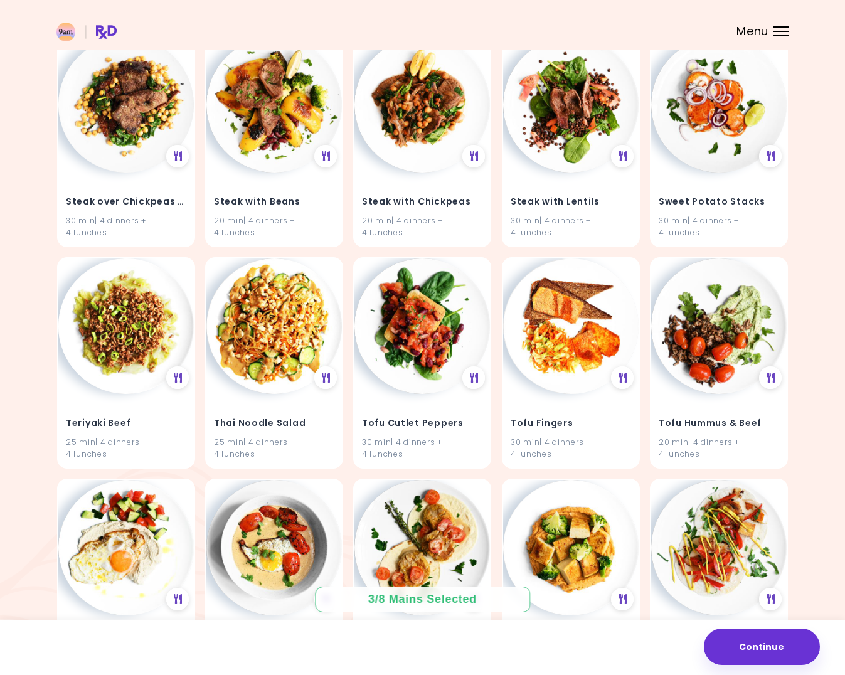
scroll to position [5911, 0]
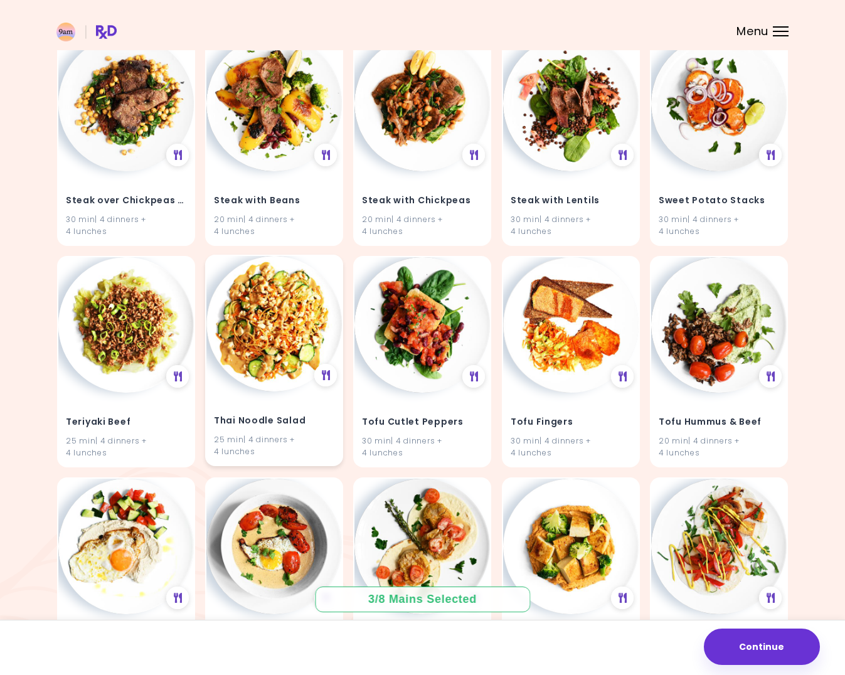
click at [259, 321] on img at bounding box center [275, 324] width 136 height 136
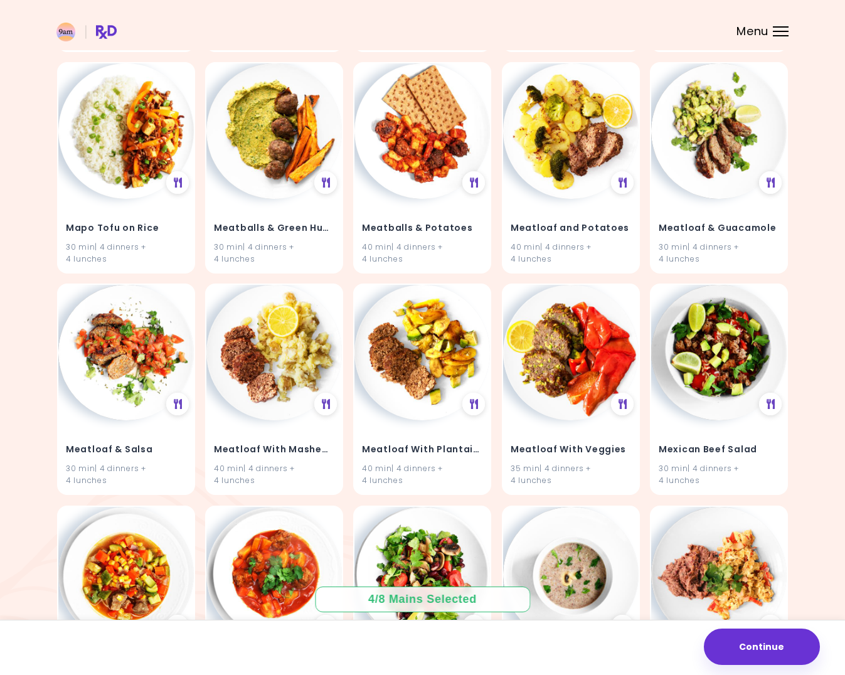
scroll to position [3665, 0]
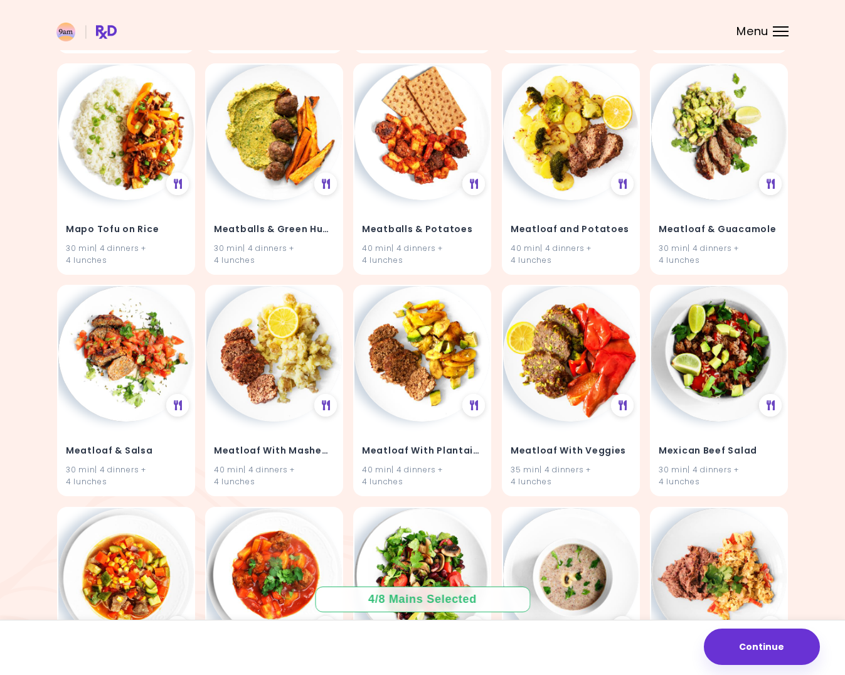
click at [410, 606] on div "4 / 8 Mains Selected" at bounding box center [423, 600] width 127 height 16
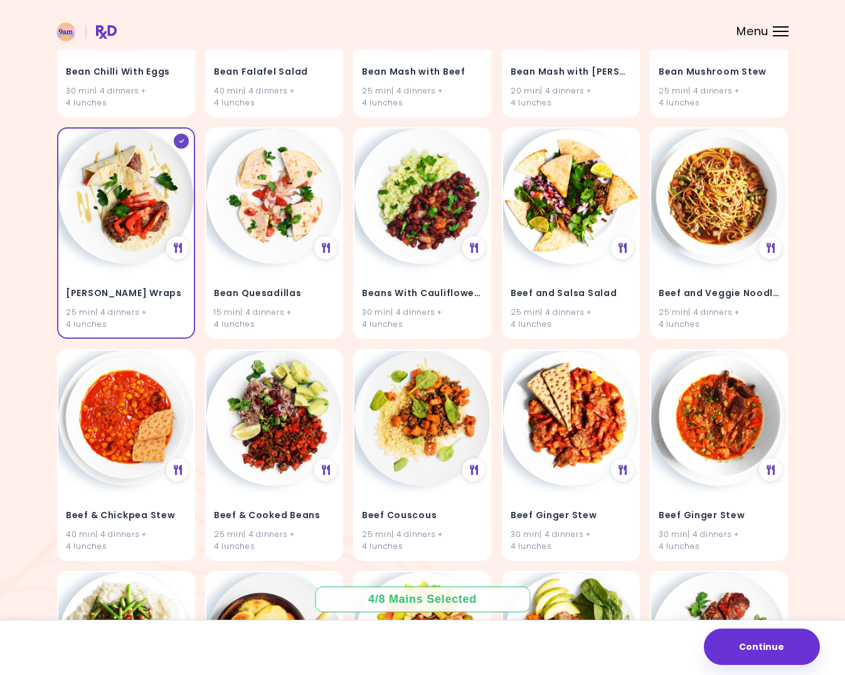
scroll to position [600, 0]
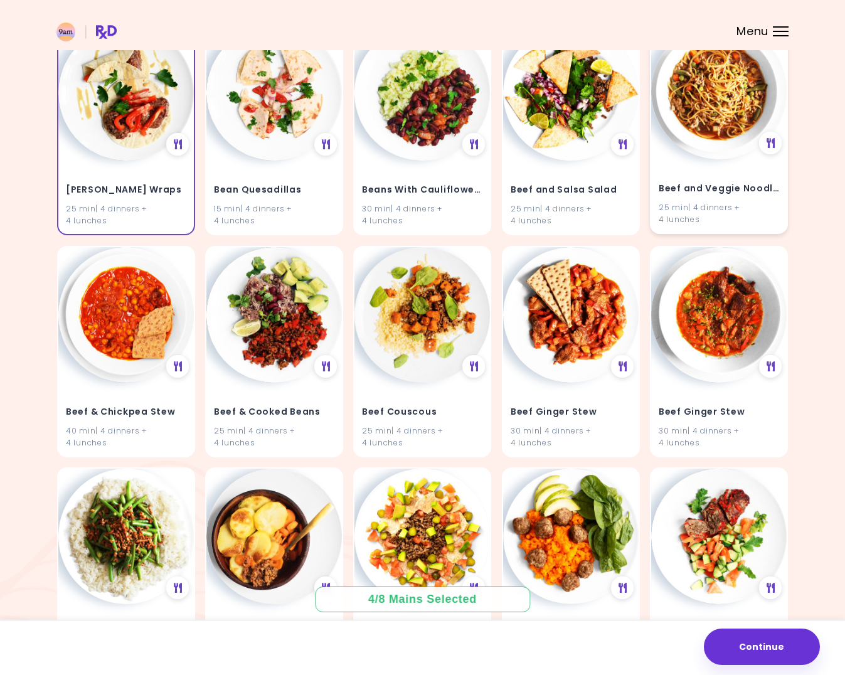
click at [703, 124] on img at bounding box center [720, 92] width 136 height 136
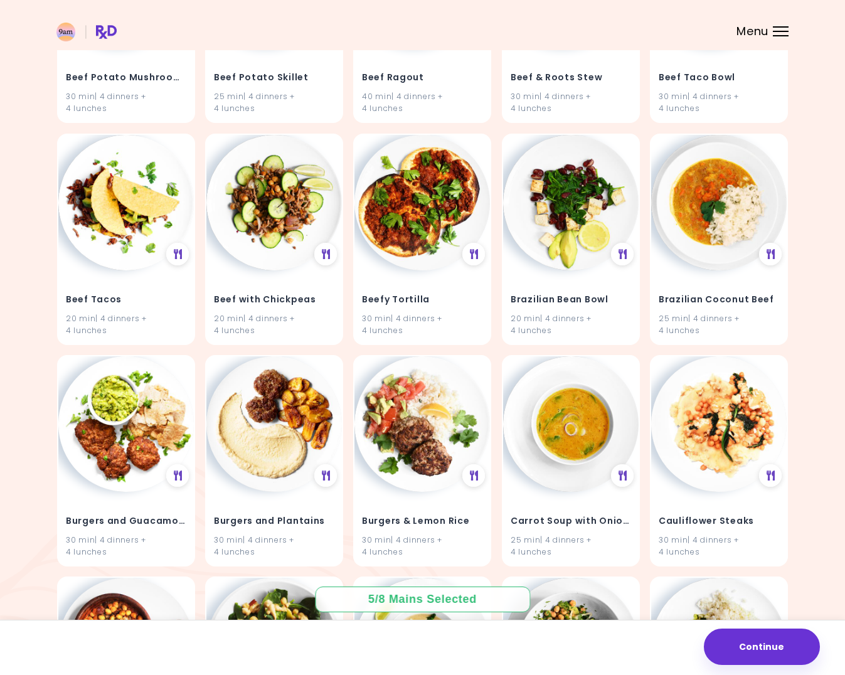
scroll to position [1645, 0]
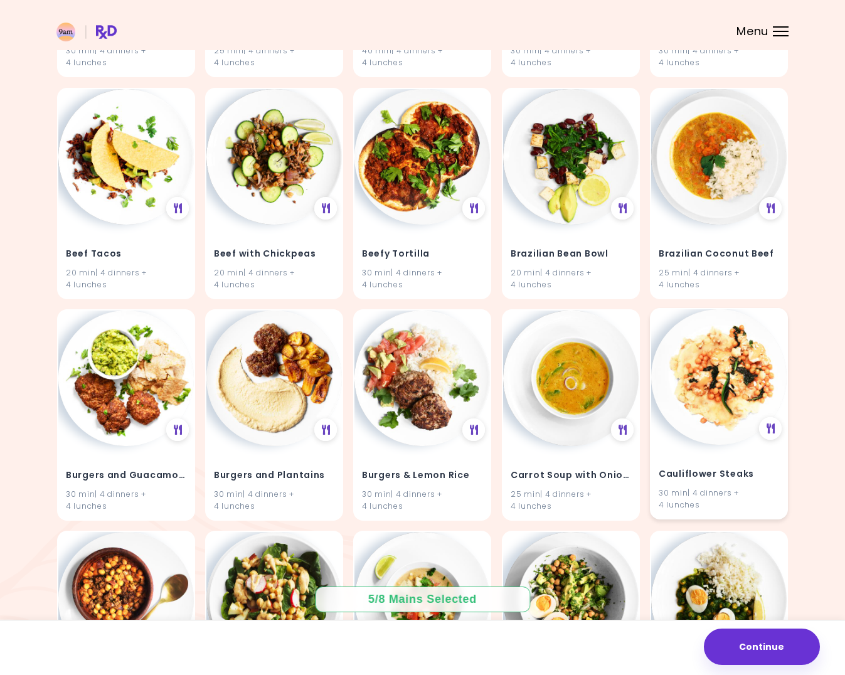
click at [724, 384] on img at bounding box center [720, 377] width 136 height 136
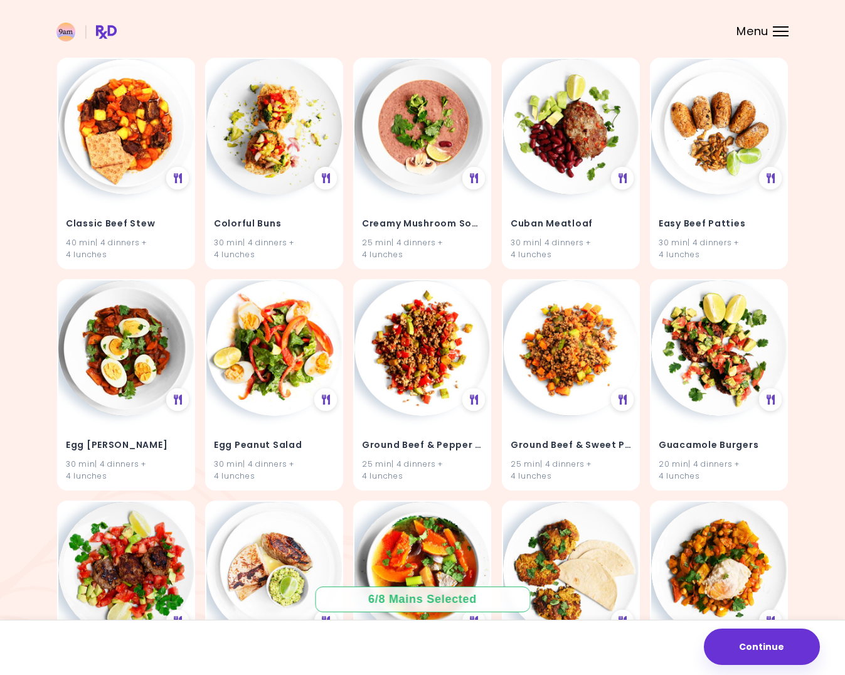
scroll to position [2720, 0]
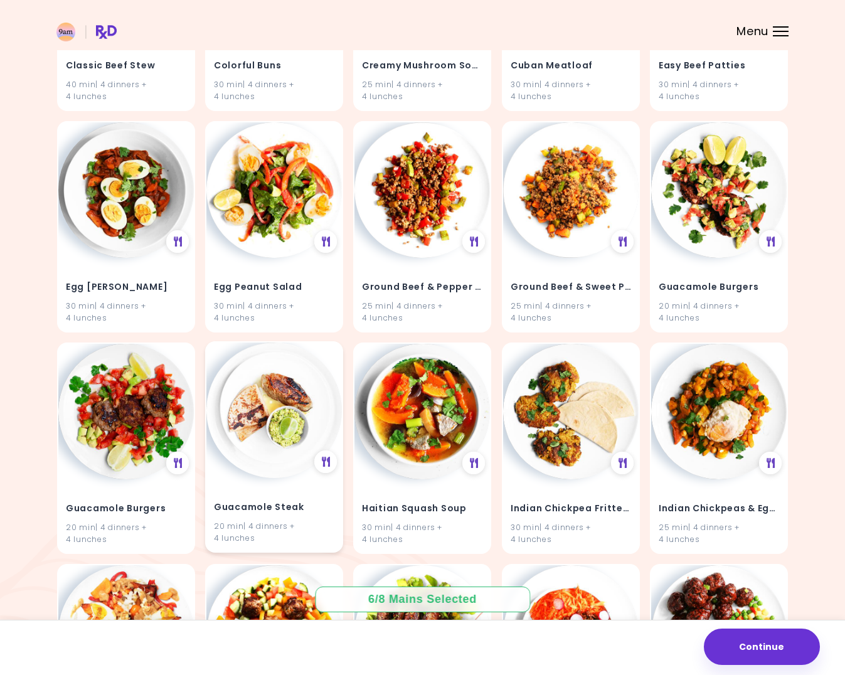
click at [247, 449] on img at bounding box center [275, 411] width 136 height 136
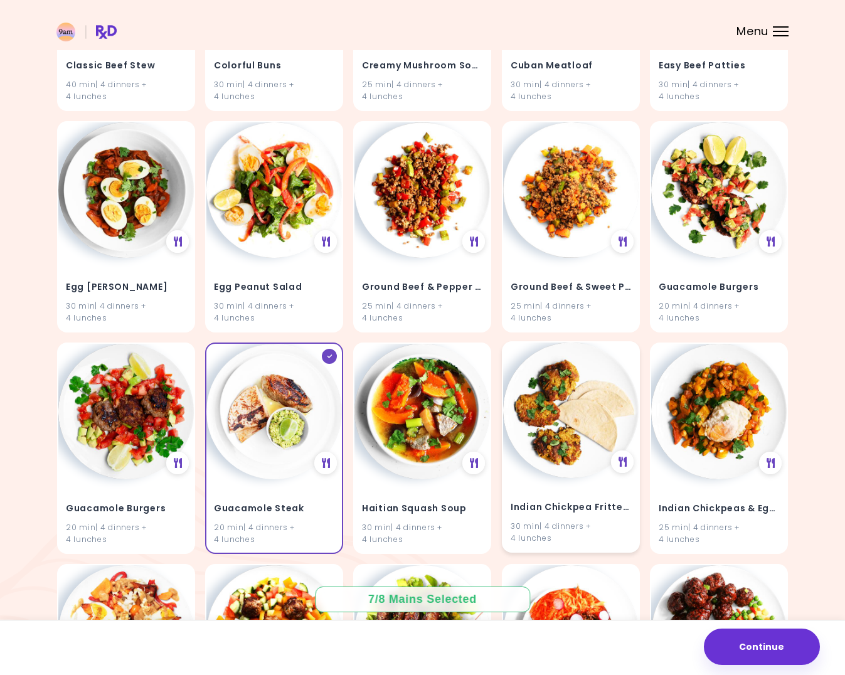
click at [538, 456] on img at bounding box center [571, 411] width 136 height 136
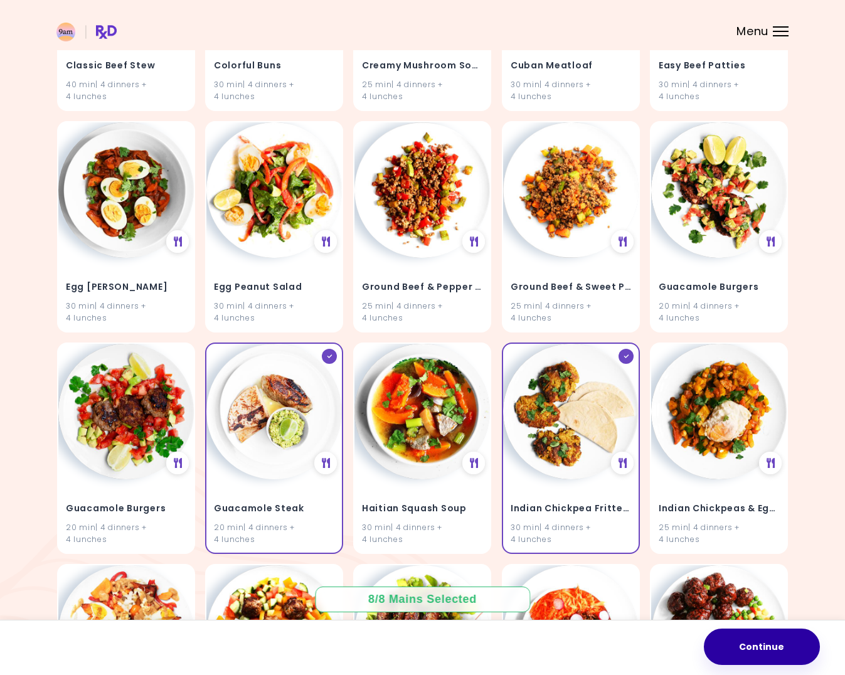
click at [770, 641] on button "Continue" at bounding box center [762, 647] width 116 height 36
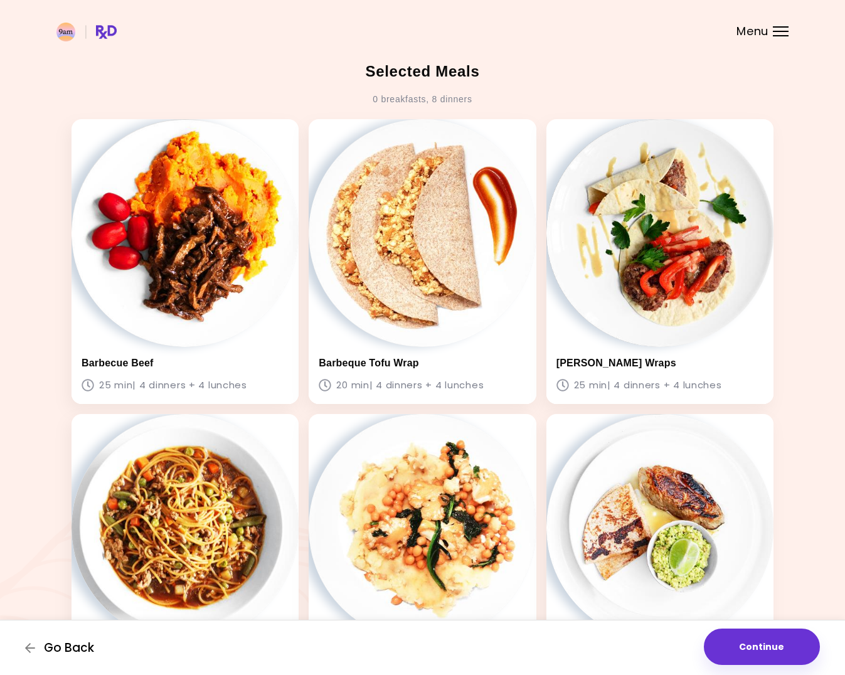
click at [87, 651] on span "Go Back" at bounding box center [69, 648] width 50 height 14
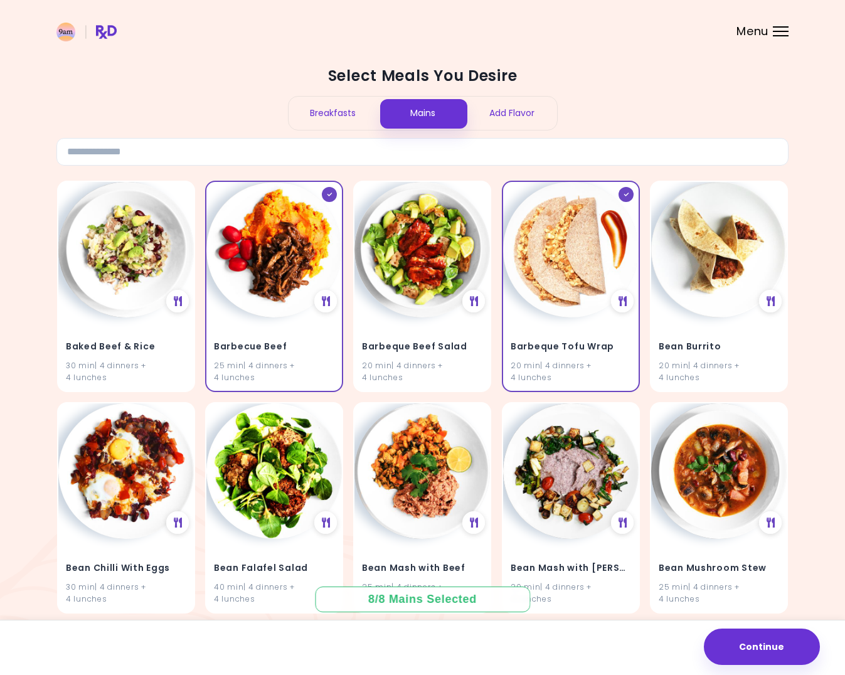
click at [503, 108] on div "Add Flavor" at bounding box center [513, 113] width 90 height 33
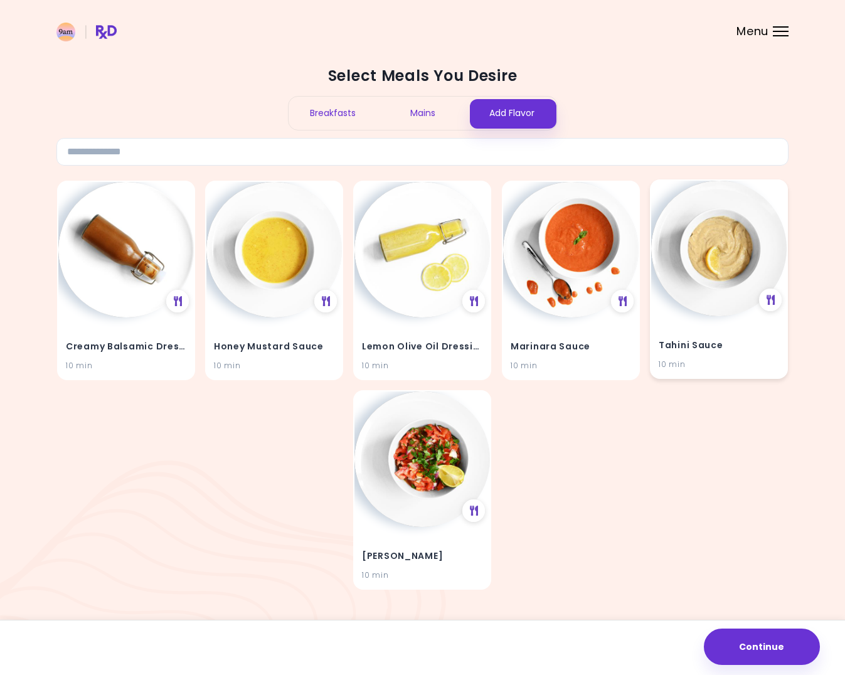
click at [725, 264] on img at bounding box center [720, 249] width 136 height 136
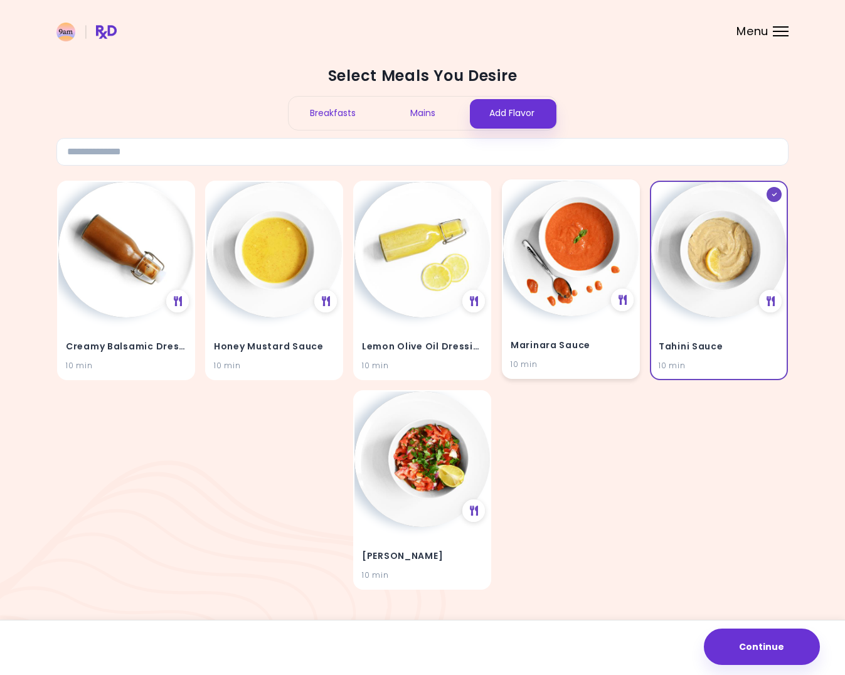
click at [555, 215] on img at bounding box center [571, 249] width 136 height 136
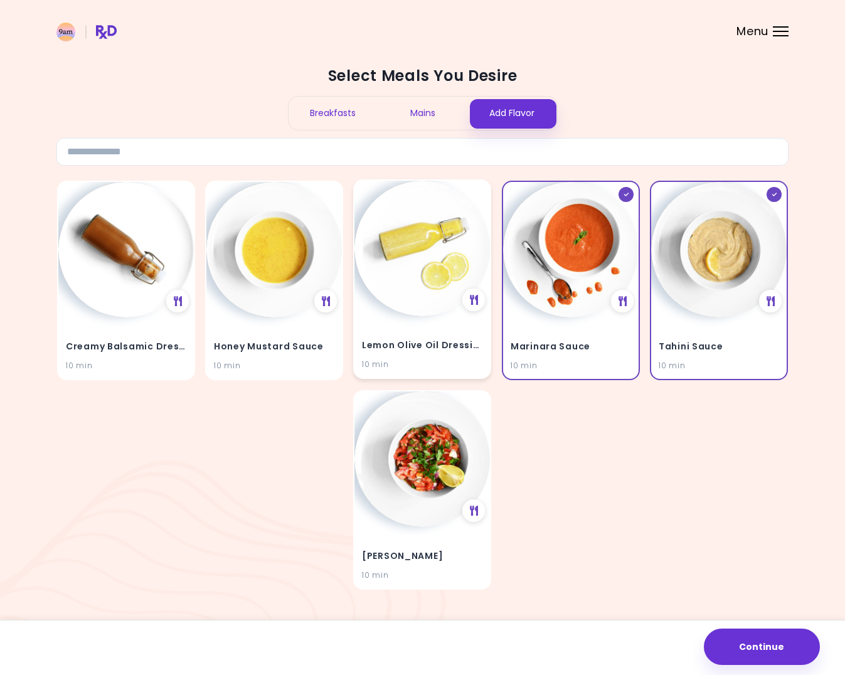
click at [448, 247] on img at bounding box center [423, 249] width 136 height 136
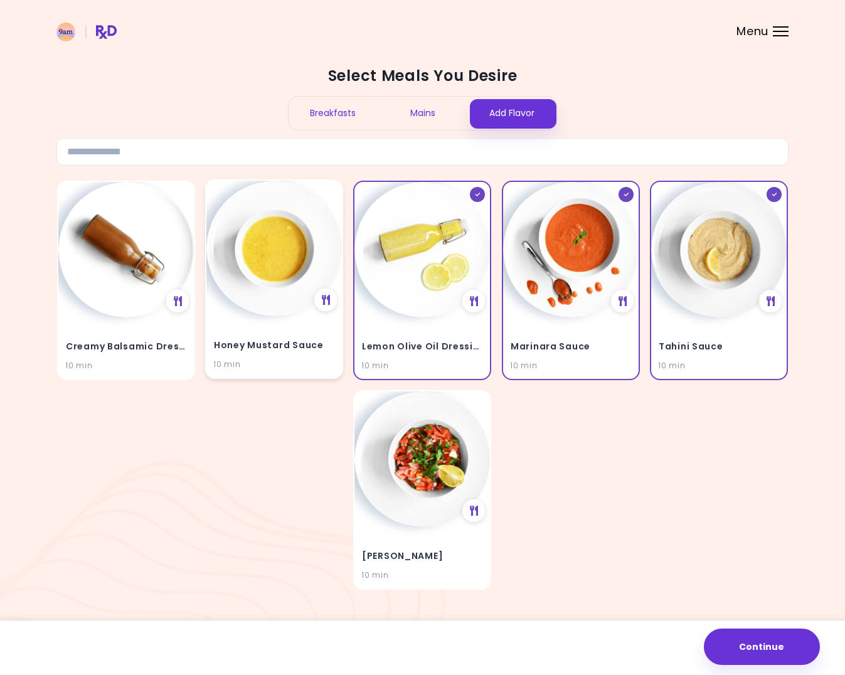
click at [260, 299] on img at bounding box center [275, 249] width 136 height 136
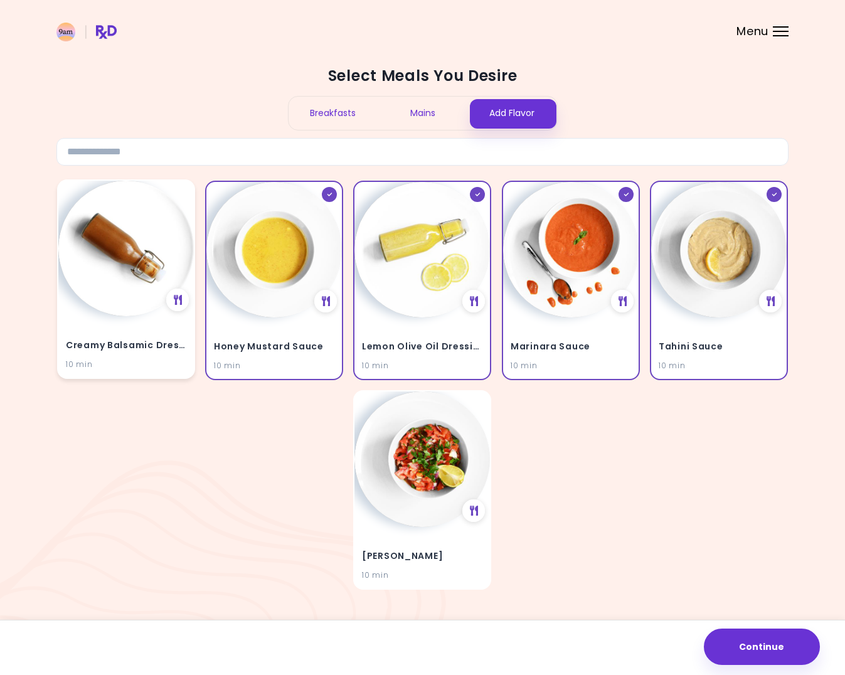
click at [132, 317] on div "Creamy Balsamic Dressing 10 min" at bounding box center [126, 347] width 136 height 62
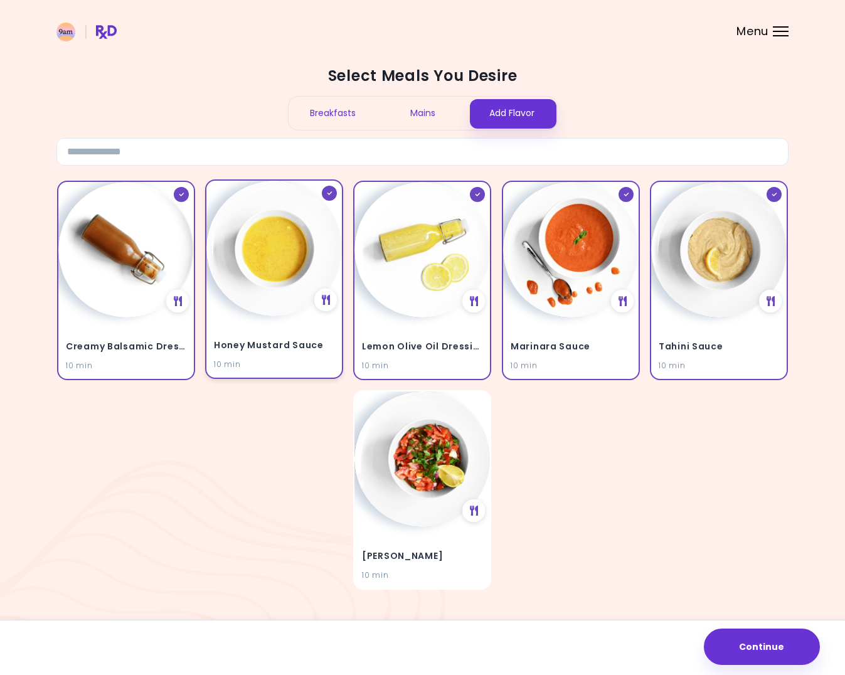
click at [277, 317] on div "Honey Mustard Sauce 10 min" at bounding box center [275, 347] width 136 height 62
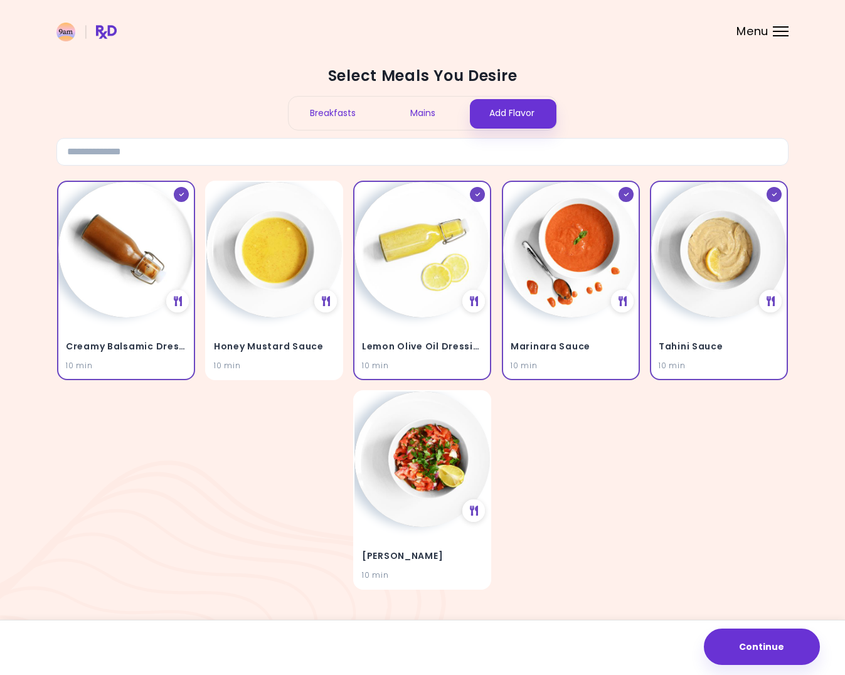
click at [340, 114] on div "Breakfasts" at bounding box center [334, 113] width 90 height 33
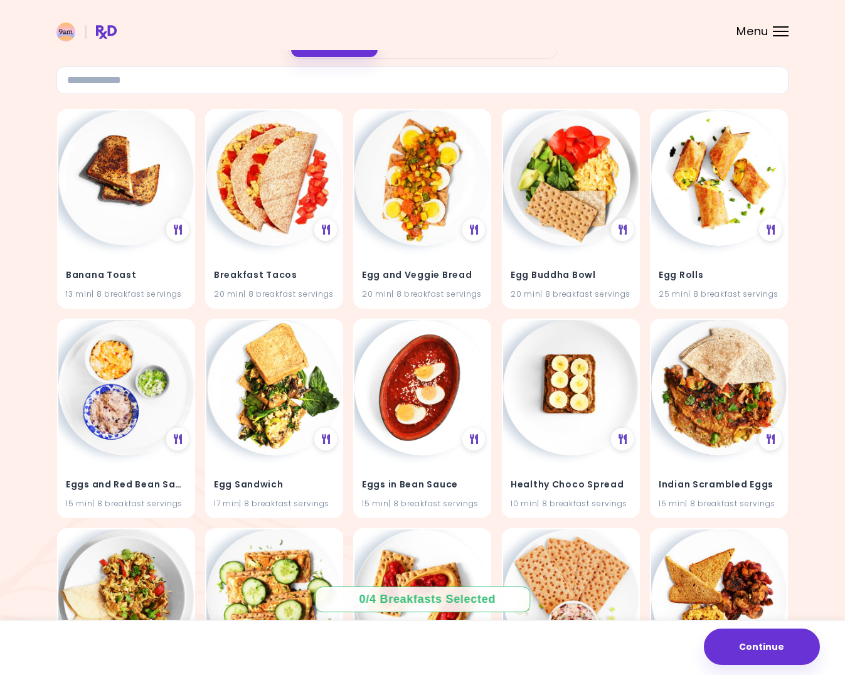
scroll to position [71, 0]
click at [264, 210] on img at bounding box center [275, 178] width 136 height 136
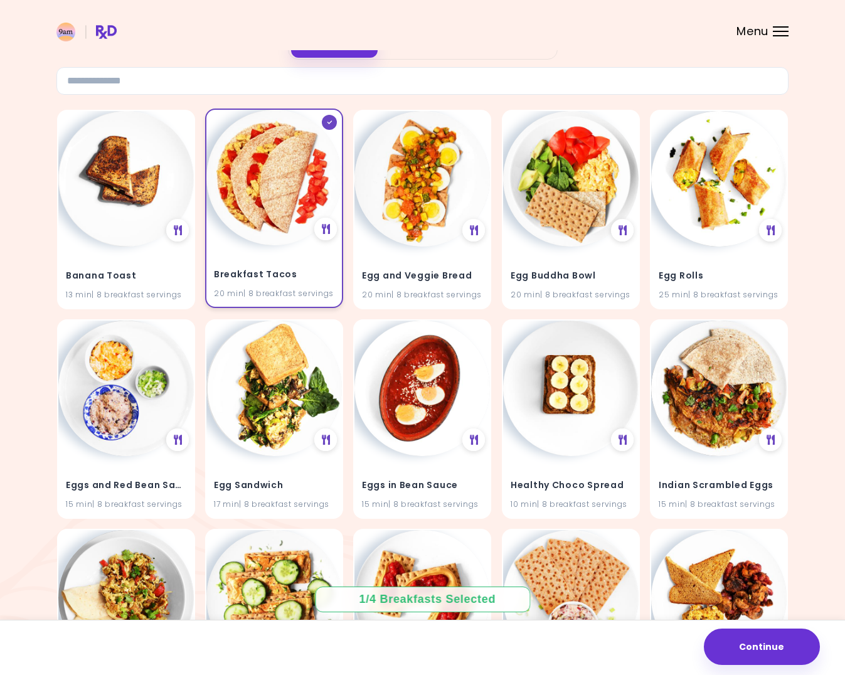
scroll to position [119, 0]
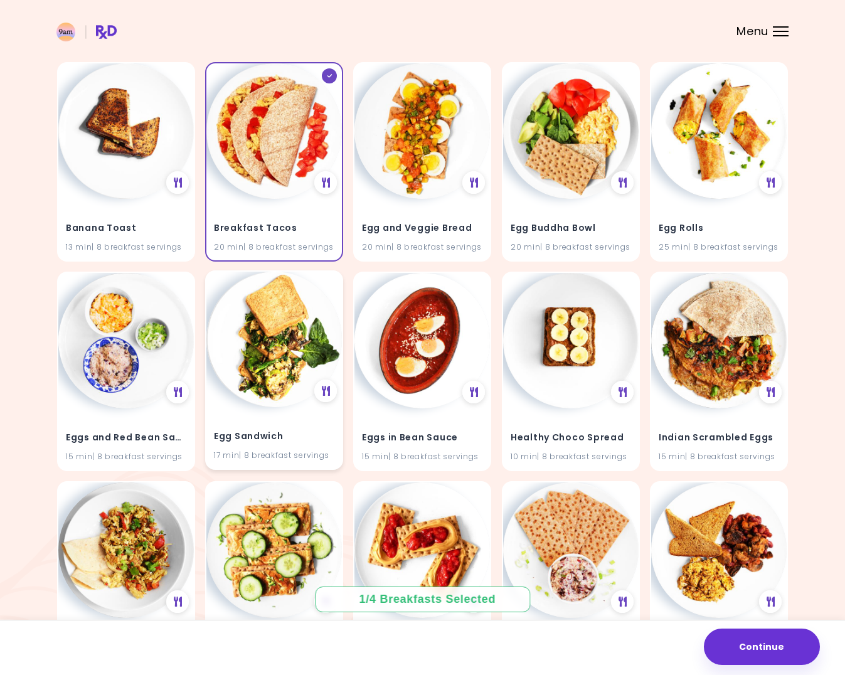
click at [271, 358] on img at bounding box center [275, 340] width 136 height 136
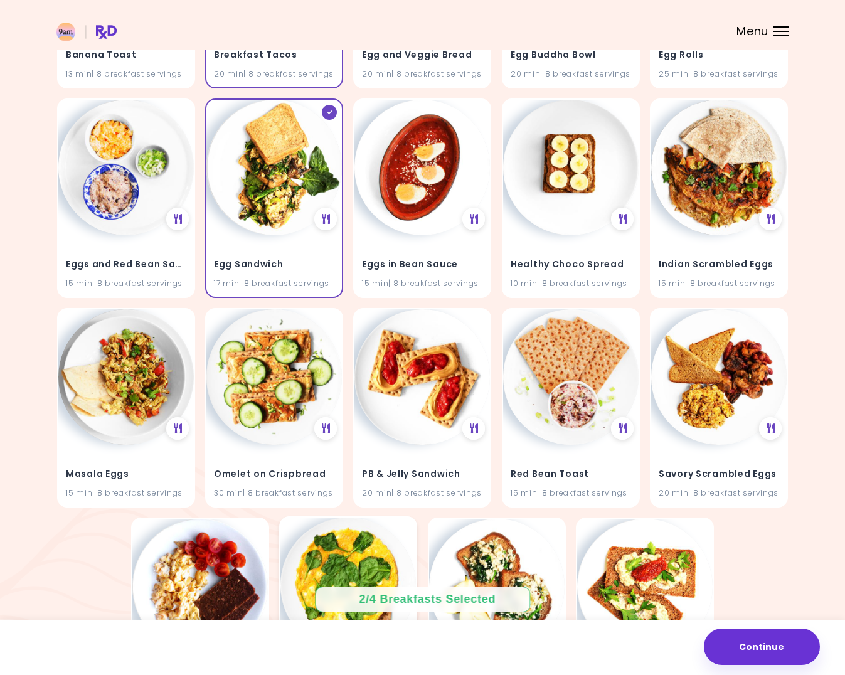
scroll to position [291, 0]
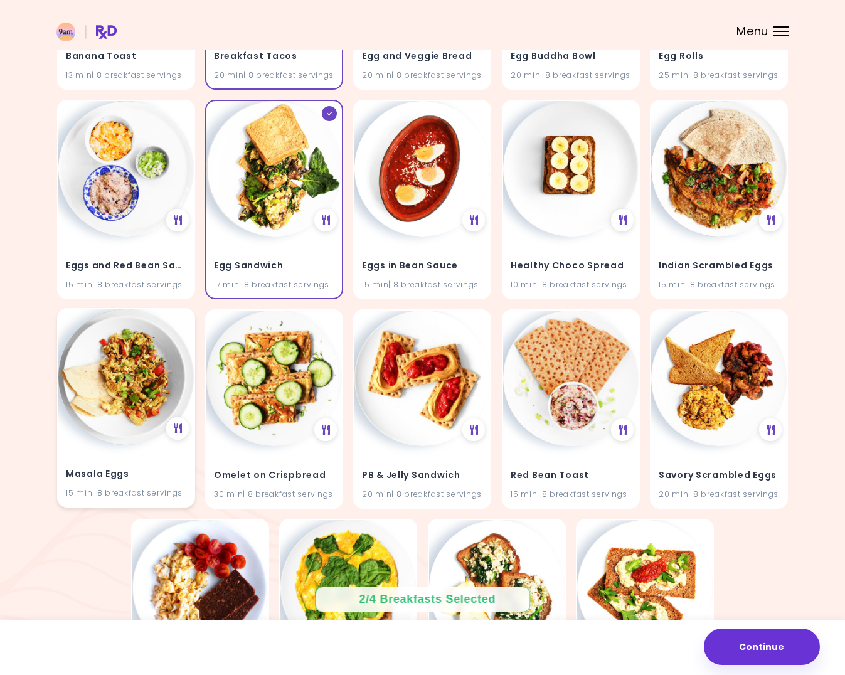
click at [130, 436] on img at bounding box center [126, 377] width 136 height 136
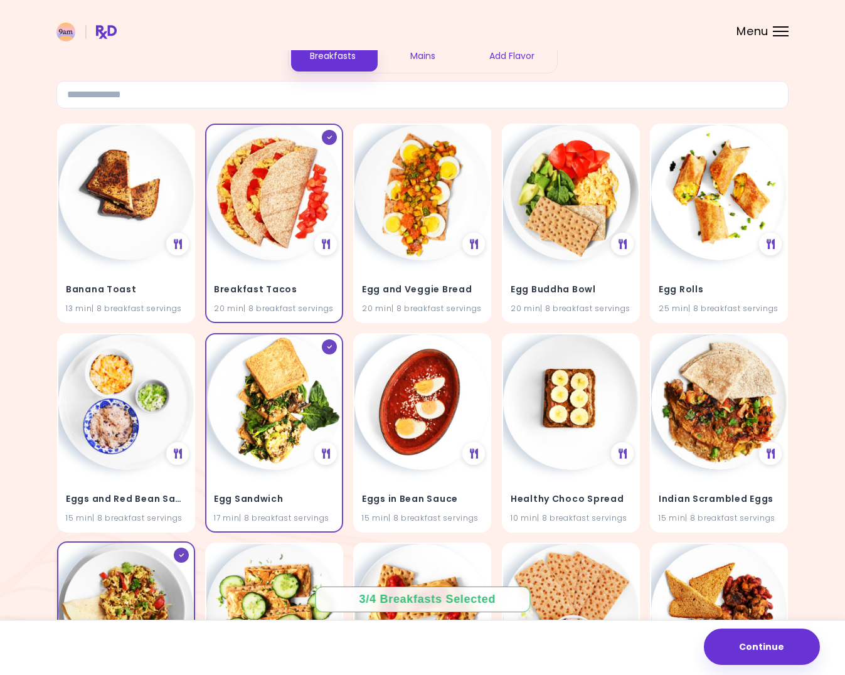
scroll to position [0, 0]
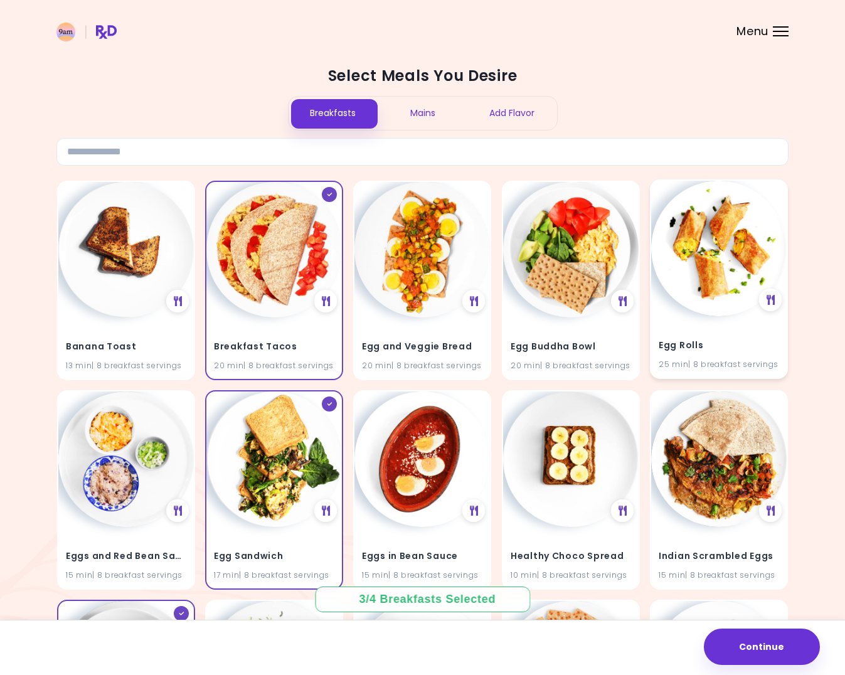
click at [726, 231] on img at bounding box center [720, 249] width 136 height 136
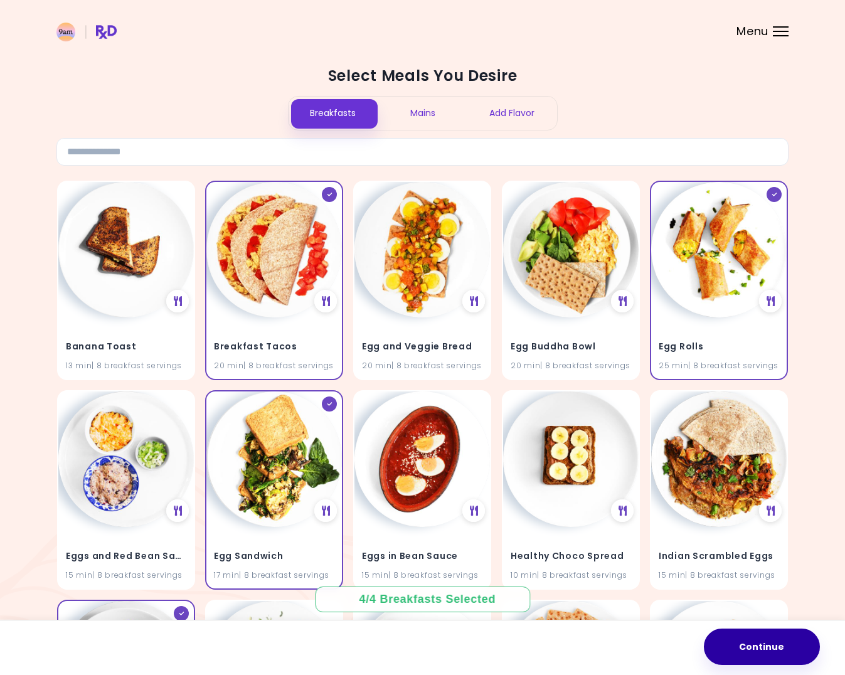
click at [755, 653] on button "Continue" at bounding box center [762, 647] width 116 height 36
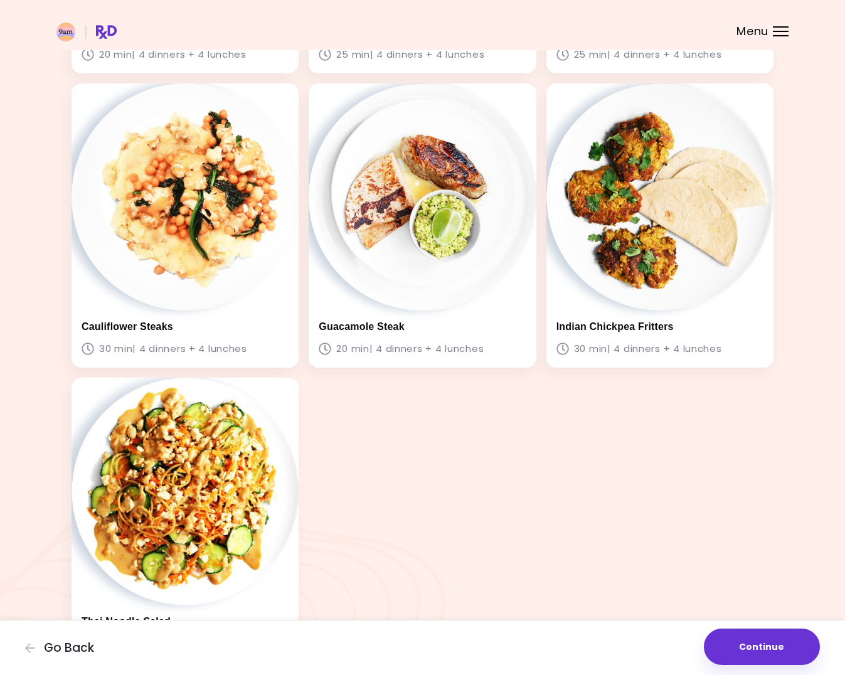
scroll to position [1316, 0]
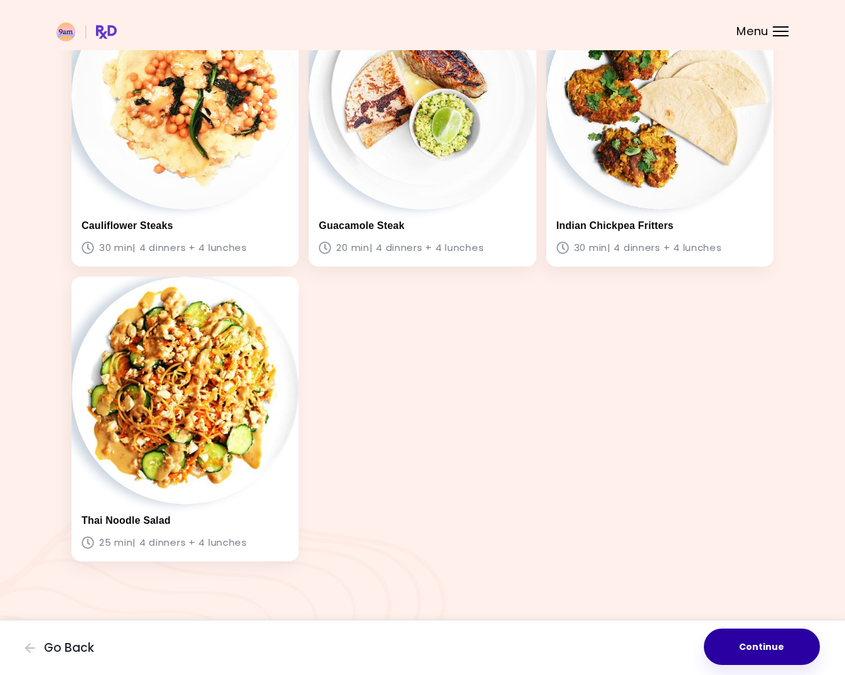
click at [751, 638] on button "Continue" at bounding box center [762, 647] width 116 height 36
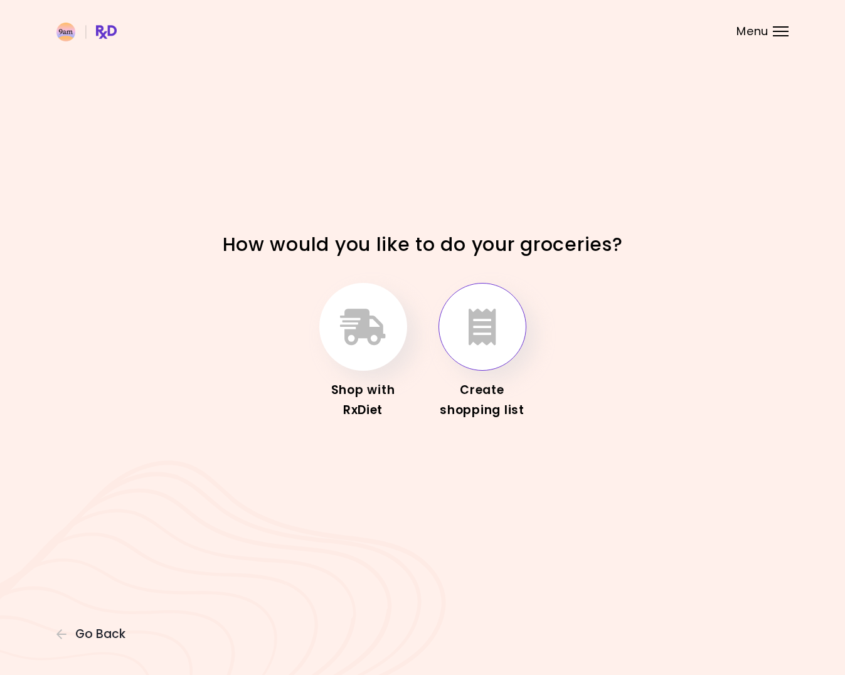
click at [468, 334] on button "button" at bounding box center [483, 327] width 88 height 88
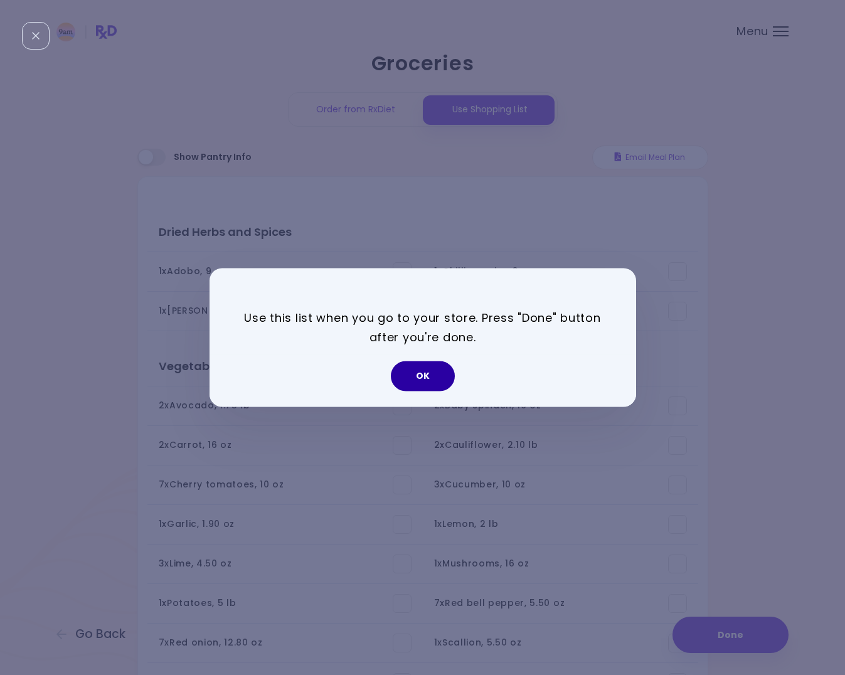
click at [424, 370] on button "OK" at bounding box center [423, 377] width 64 height 30
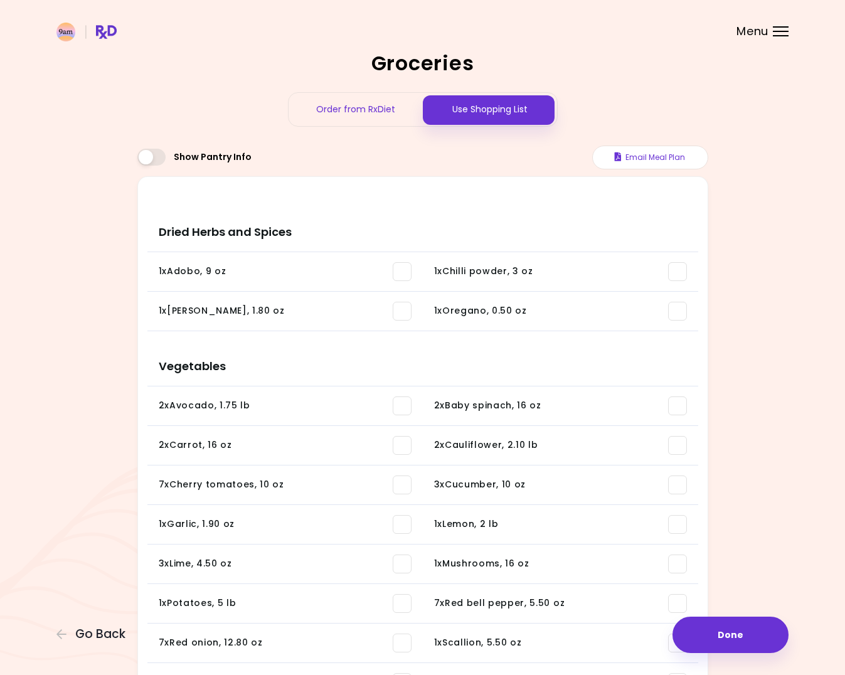
click at [144, 157] on span at bounding box center [151, 157] width 28 height 17
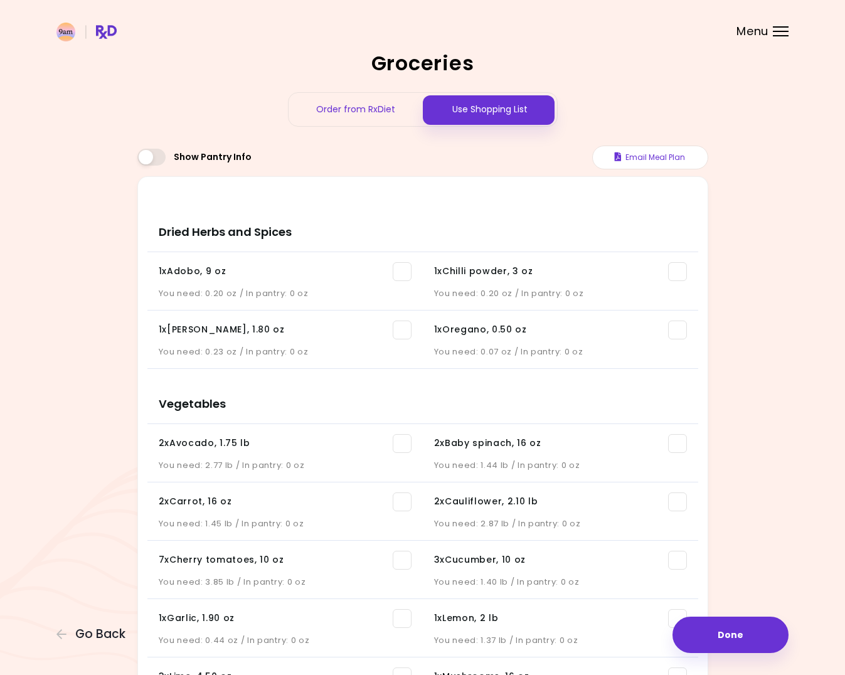
click at [144, 157] on span at bounding box center [151, 157] width 28 height 17
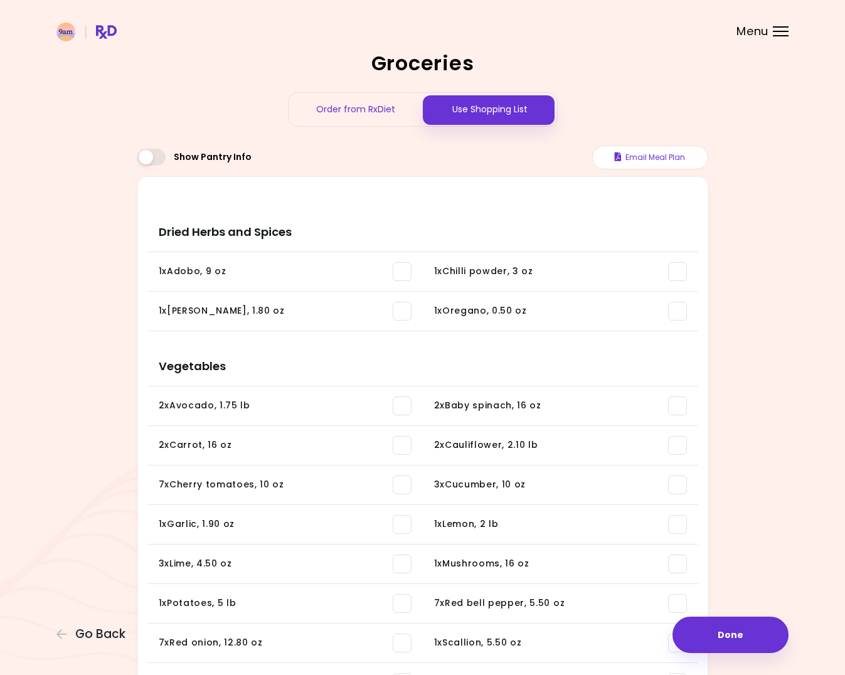
click at [144, 157] on span at bounding box center [151, 157] width 28 height 17
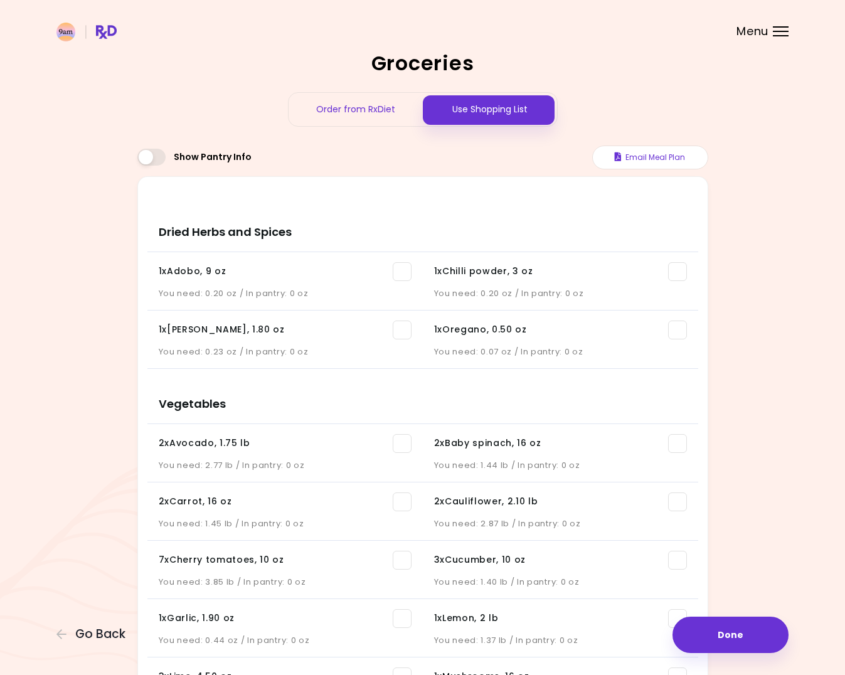
click at [151, 152] on span at bounding box center [151, 157] width 28 height 17
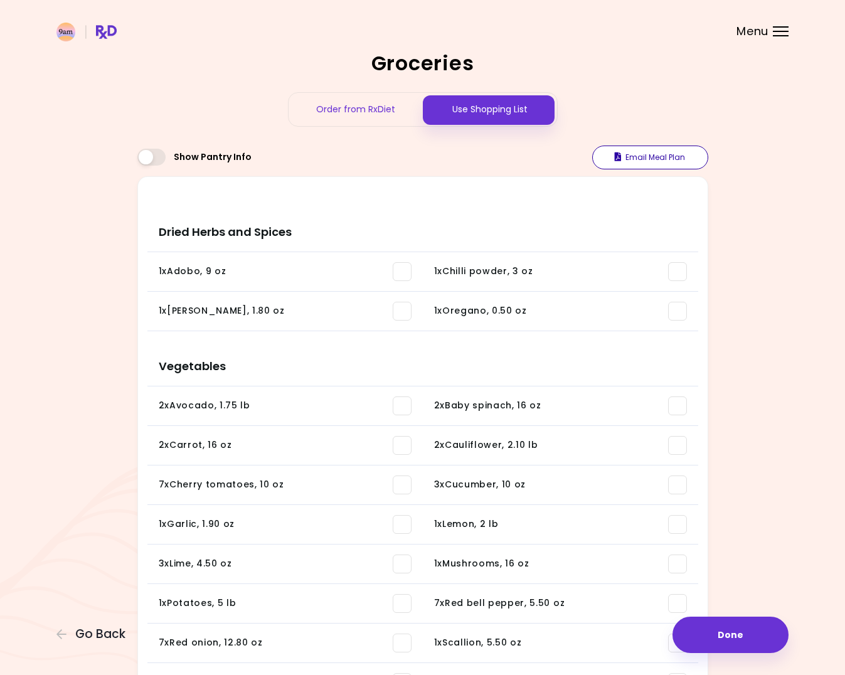
click at [633, 152] on button "Email Meal Plan" at bounding box center [651, 158] width 116 height 24
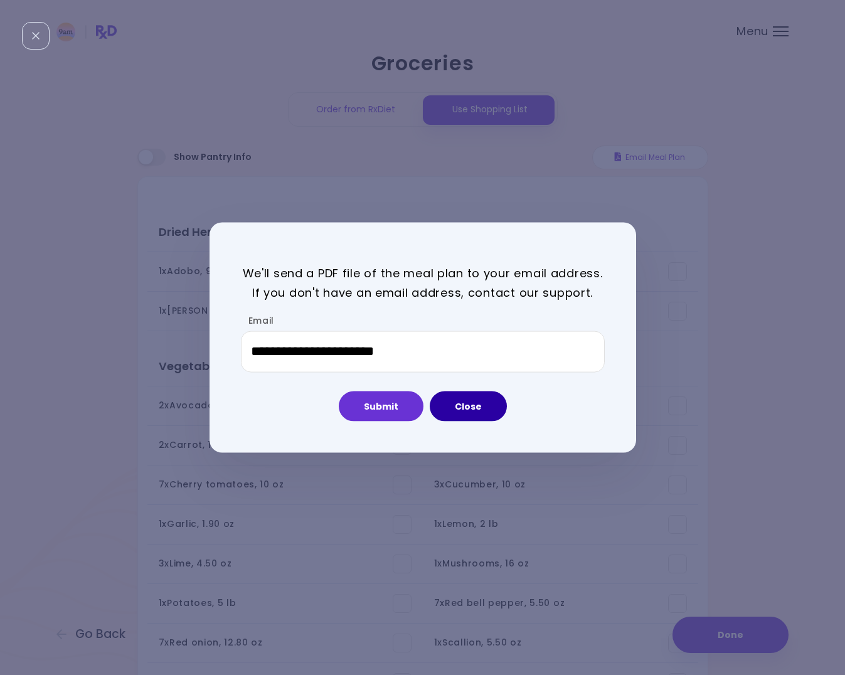
click at [456, 408] on button "Close" at bounding box center [468, 406] width 77 height 30
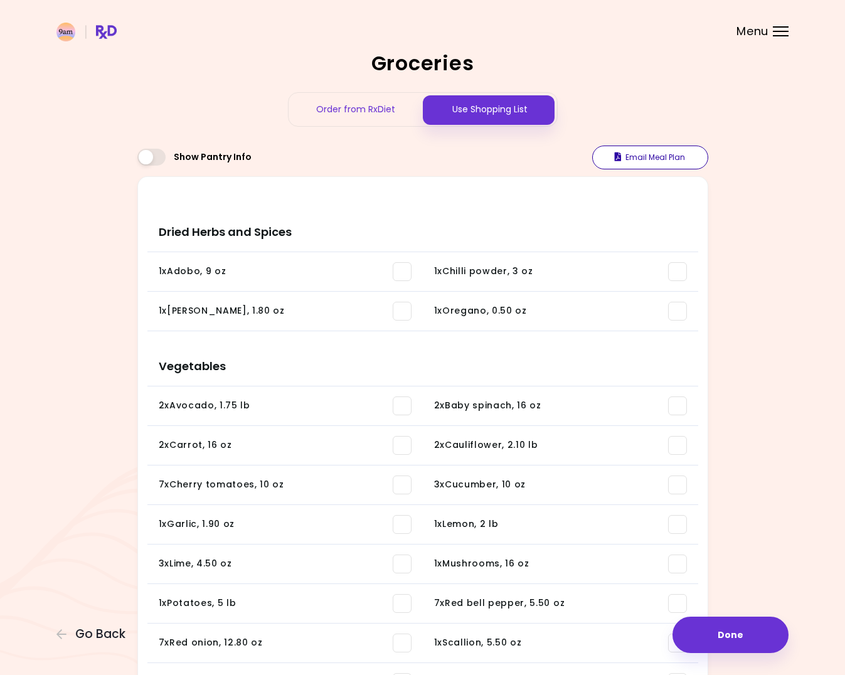
click at [626, 153] on button "Email Meal Plan" at bounding box center [651, 158] width 116 height 24
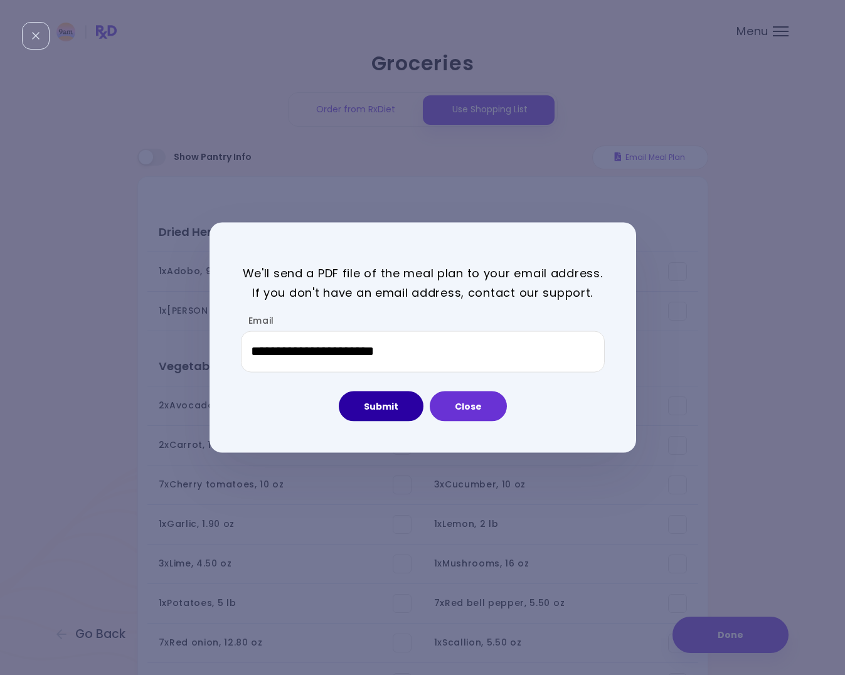
click at [392, 410] on button "Submit" at bounding box center [381, 406] width 85 height 30
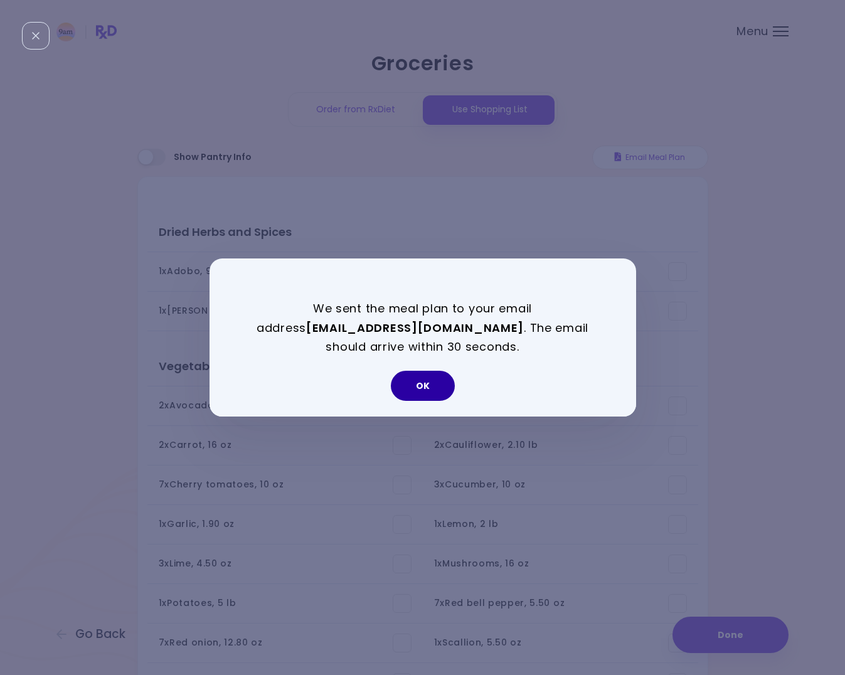
click at [423, 384] on button "OK" at bounding box center [423, 386] width 64 height 30
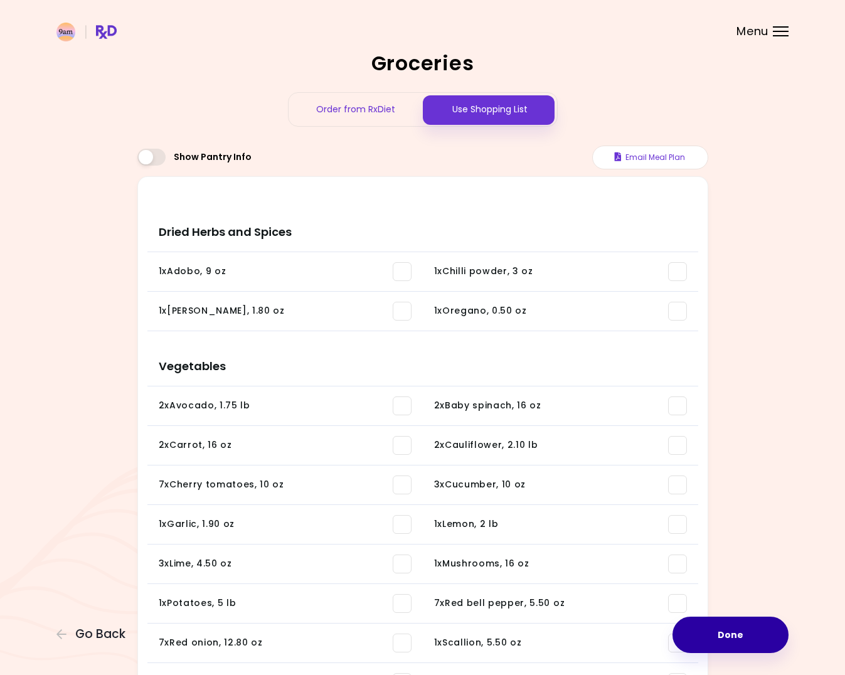
click at [720, 633] on button "Done" at bounding box center [731, 635] width 116 height 36
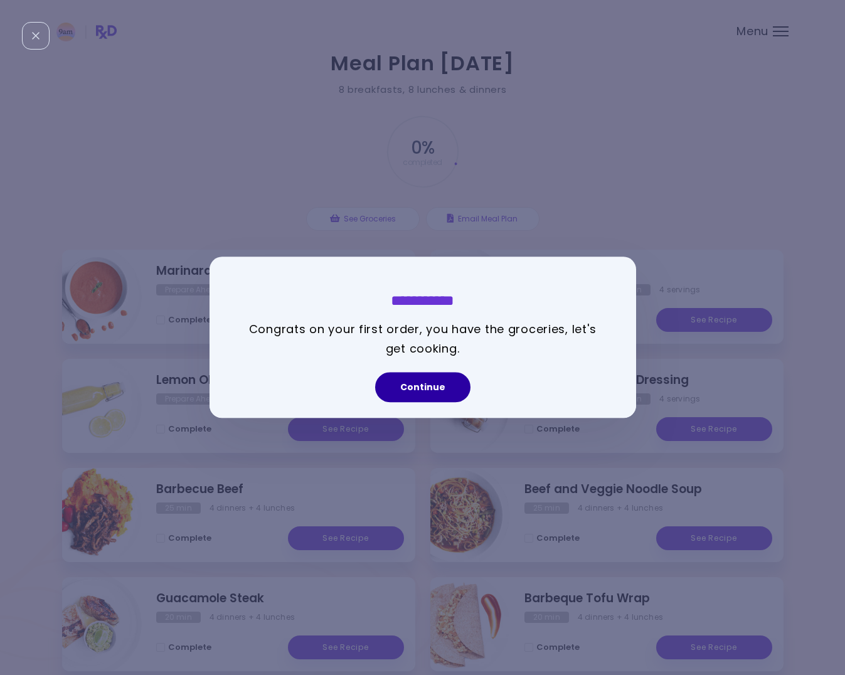
click at [426, 395] on button "Continue" at bounding box center [422, 388] width 95 height 30
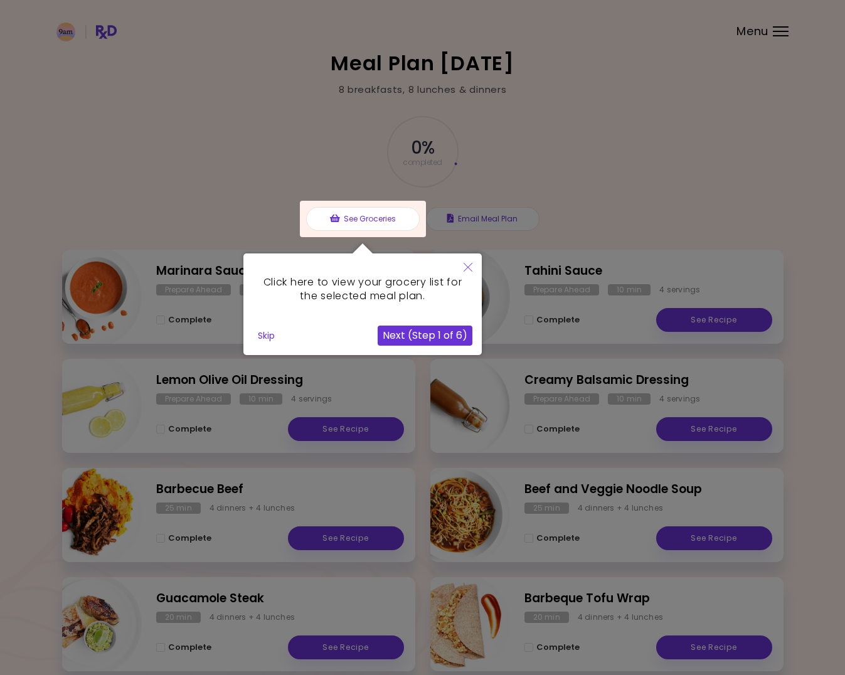
click at [414, 331] on button "Next (Step 1 of 6)" at bounding box center [425, 336] width 95 height 20
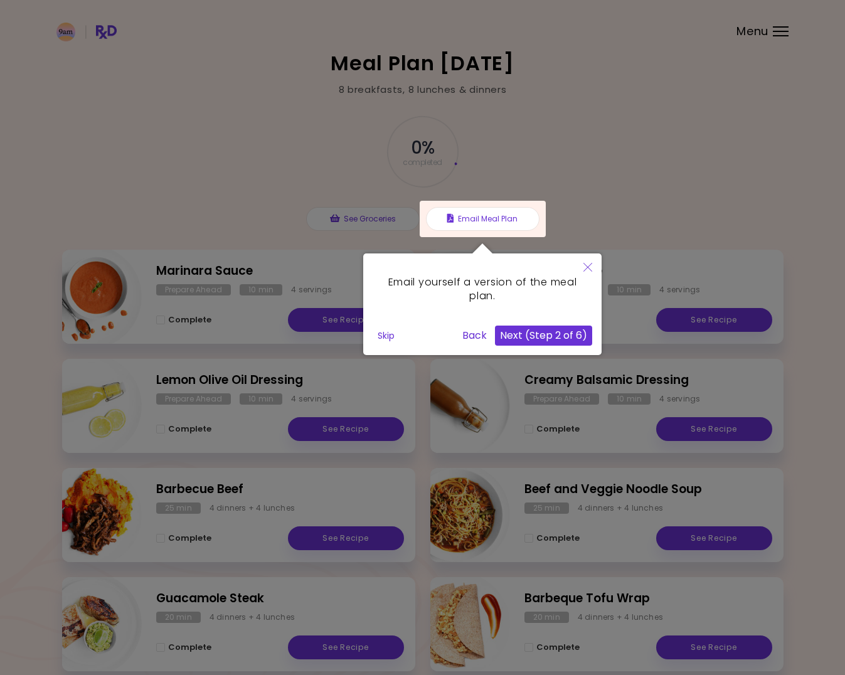
click at [555, 329] on button "Next (Step 2 of 6)" at bounding box center [543, 336] width 97 height 20
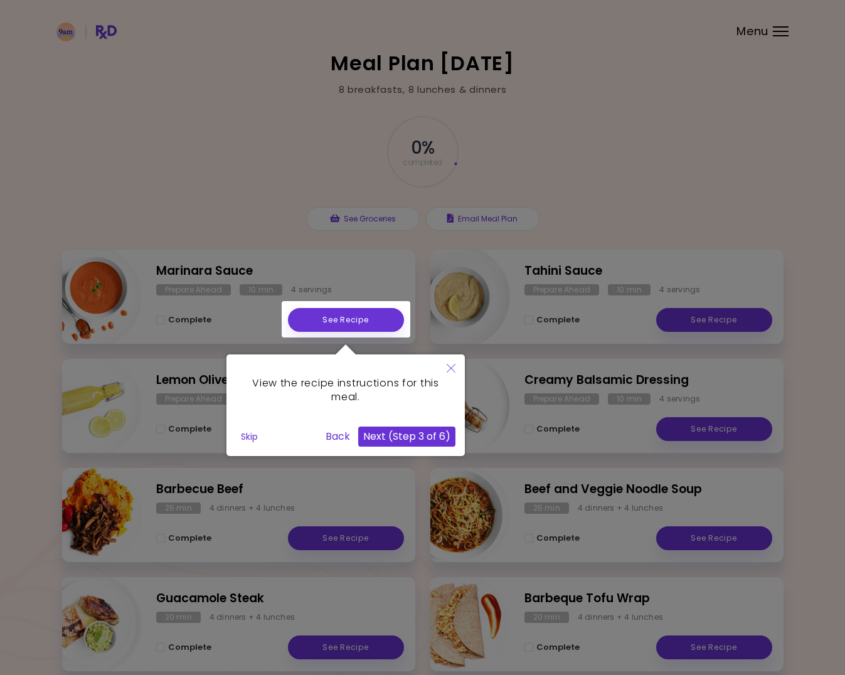
click at [410, 436] on button "Next (Step 3 of 6)" at bounding box center [406, 437] width 97 height 20
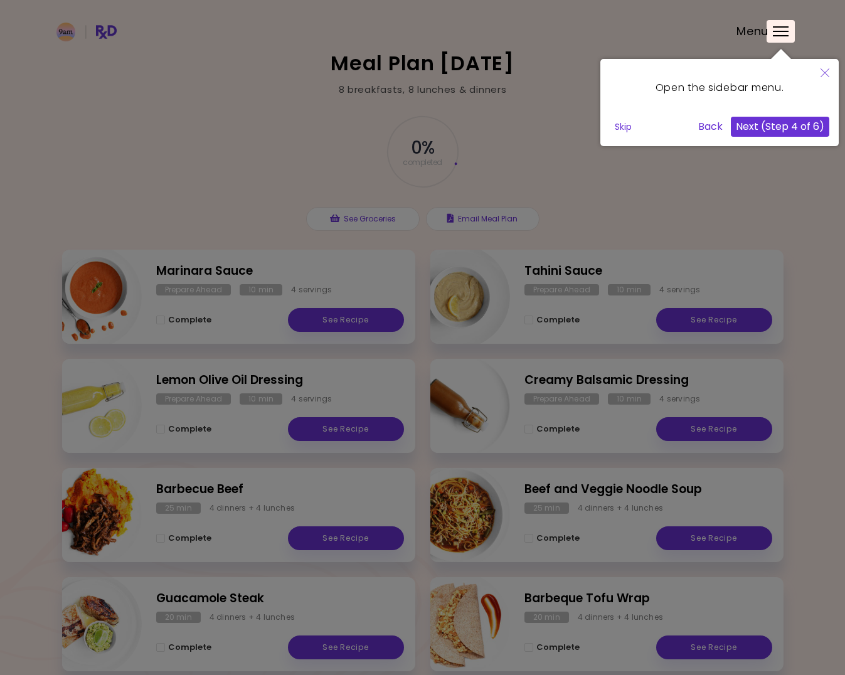
click at [750, 117] on button "Next (Step 4 of 6)" at bounding box center [780, 127] width 99 height 20
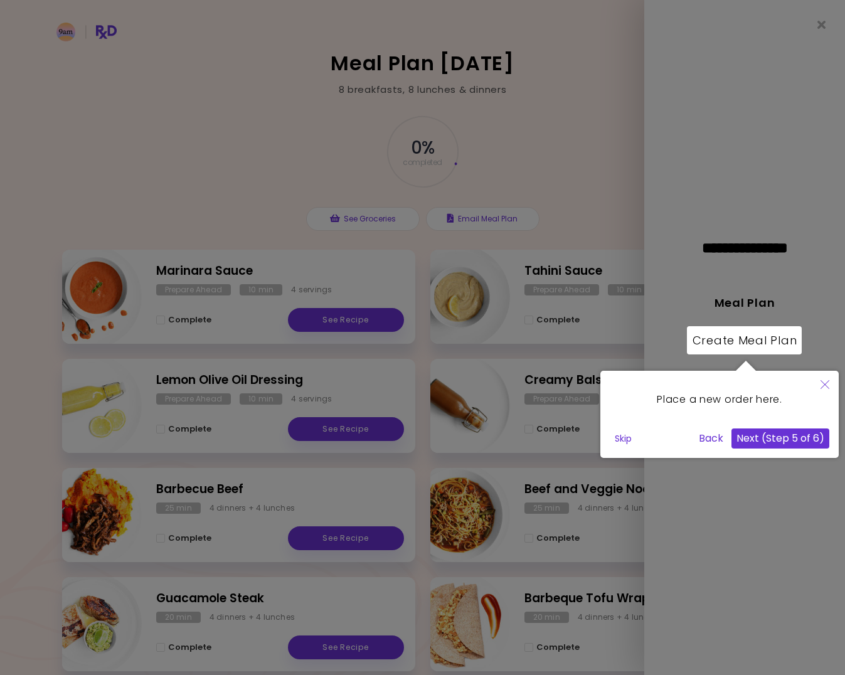
click at [773, 441] on button "Next (Step 5 of 6)" at bounding box center [781, 439] width 98 height 20
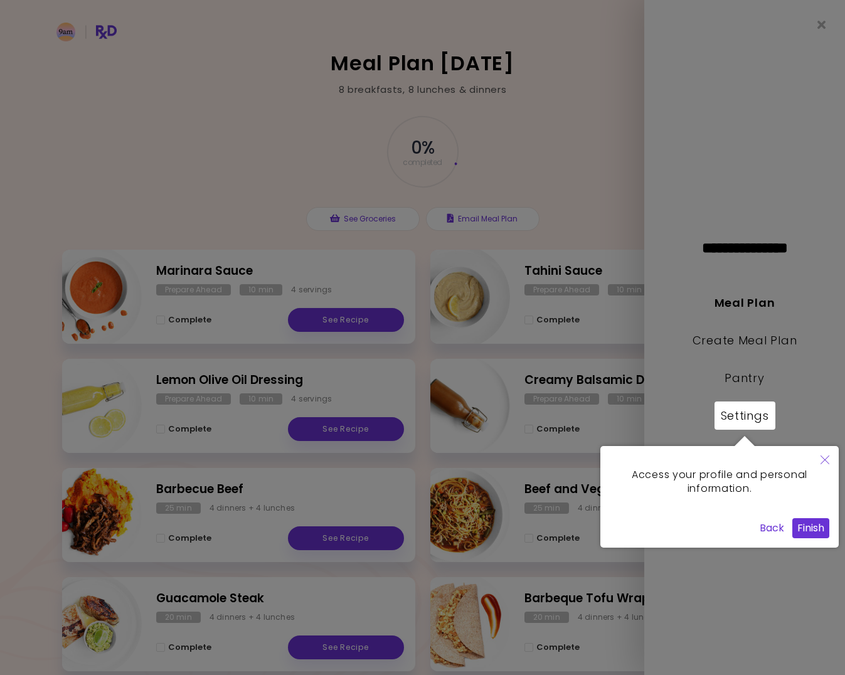
click at [813, 527] on button "Finish" at bounding box center [811, 528] width 37 height 20
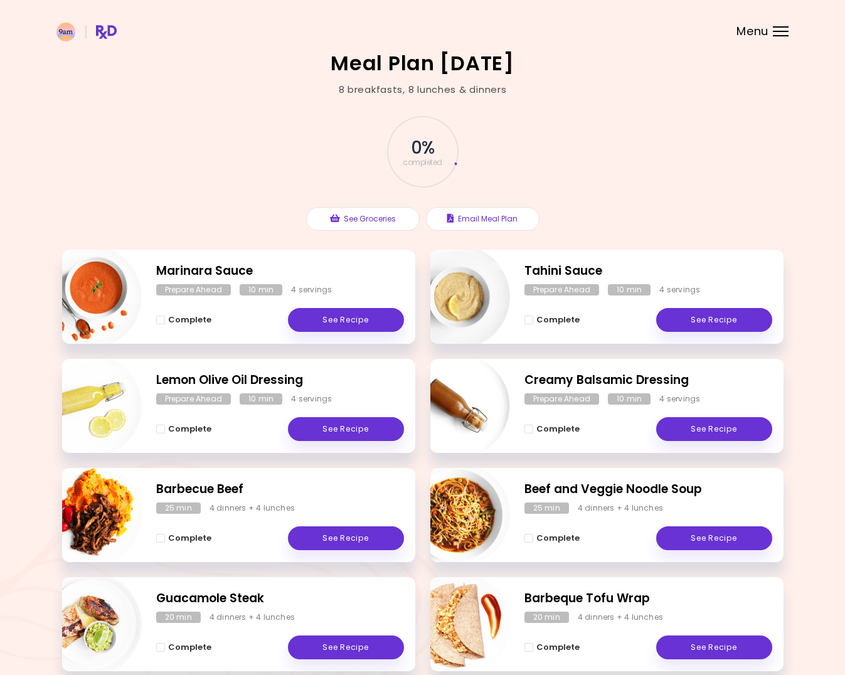
click at [781, 35] on div at bounding box center [781, 35] width 16 height 1
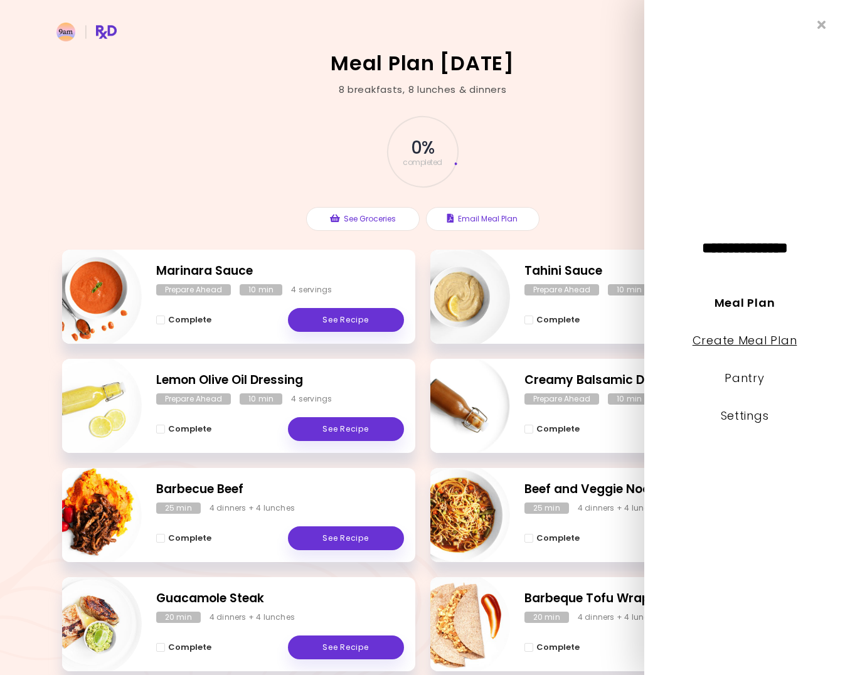
click at [726, 341] on link "Create Meal Plan" at bounding box center [745, 341] width 105 height 16
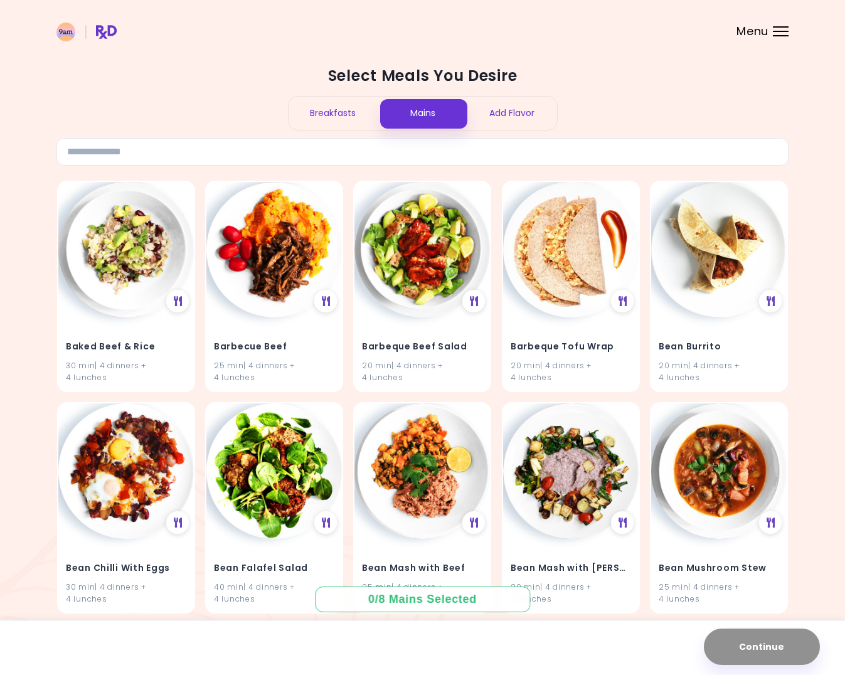
click at [107, 34] on img at bounding box center [86, 32] width 60 height 19
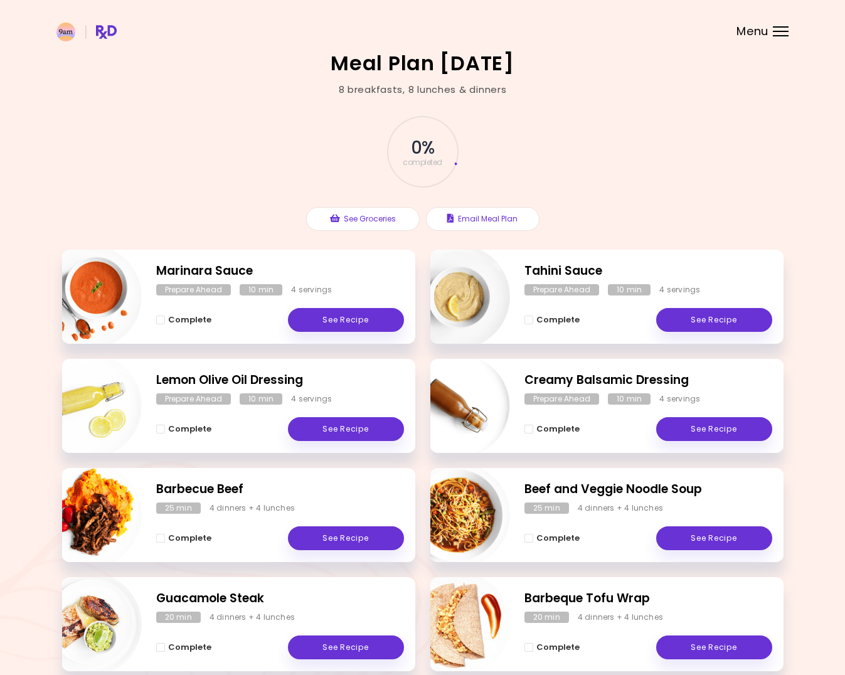
click at [107, 34] on img at bounding box center [86, 32] width 60 height 19
click at [58, 37] on img at bounding box center [86, 32] width 60 height 19
click at [68, 33] on img at bounding box center [86, 32] width 60 height 19
click at [766, 31] on span "Menu" at bounding box center [753, 31] width 32 height 11
